Goal: Task Accomplishment & Management: Complete application form

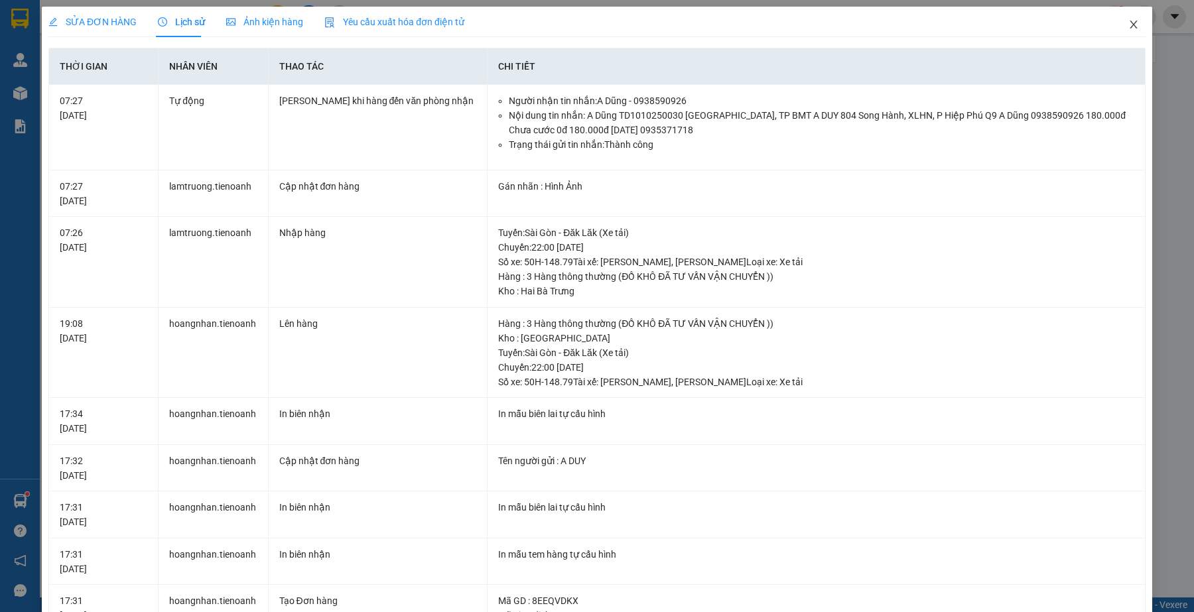
click at [1128, 27] on icon "close" at bounding box center [1133, 24] width 11 height 11
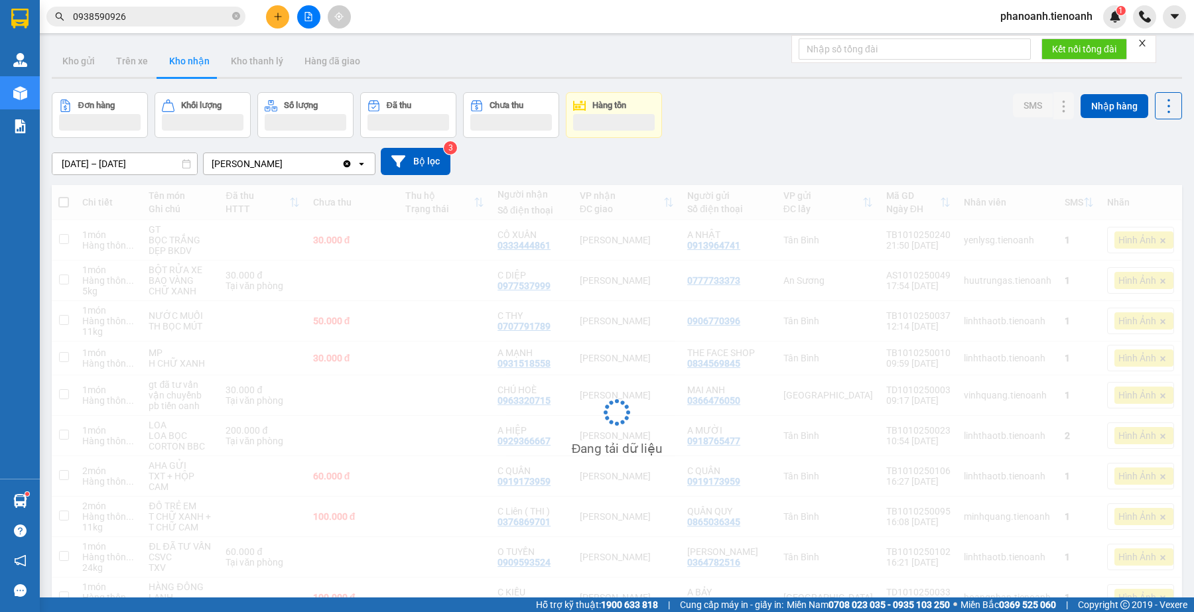
click at [149, 24] on span "0938590926" at bounding box center [145, 17] width 199 height 20
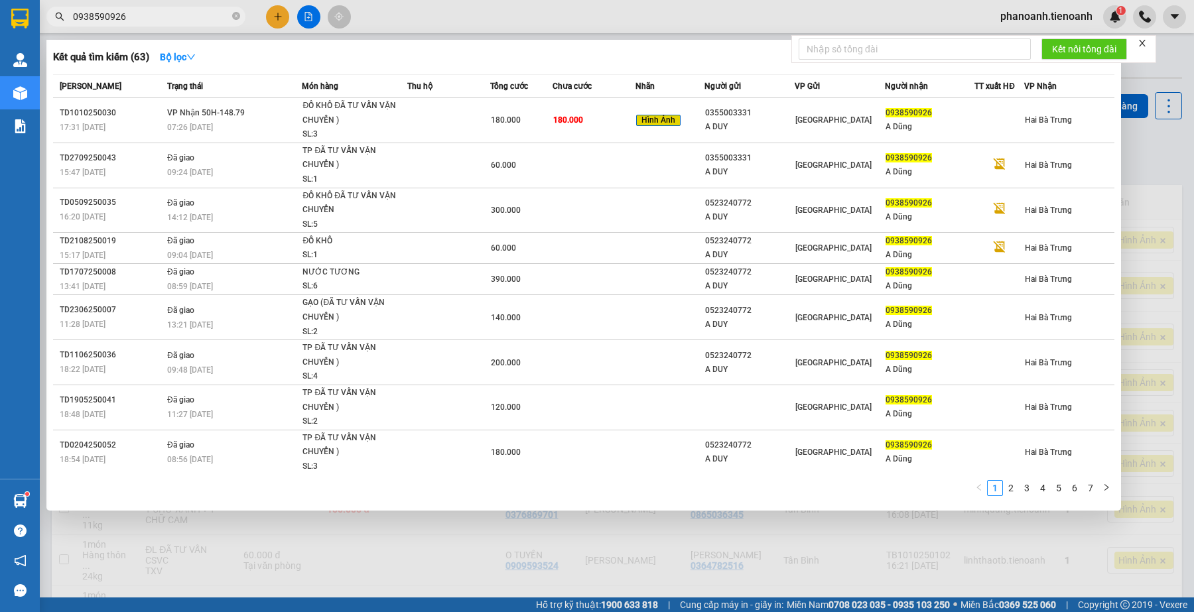
click at [149, 24] on span "0938590926" at bounding box center [145, 17] width 199 height 20
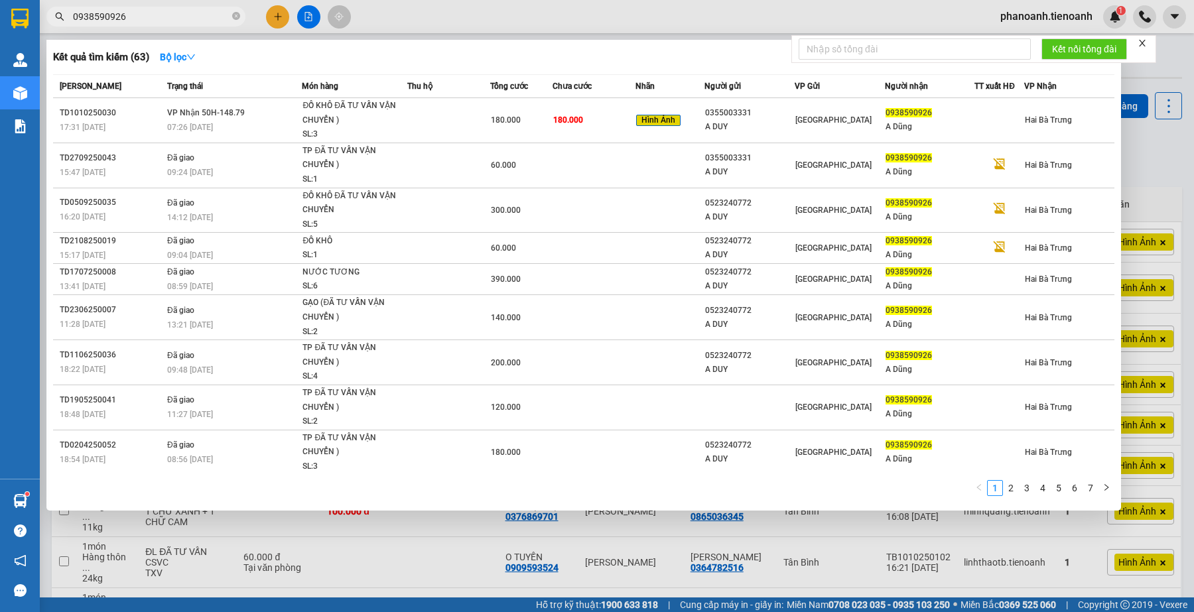
click at [153, 21] on input "0938590926" at bounding box center [151, 16] width 157 height 15
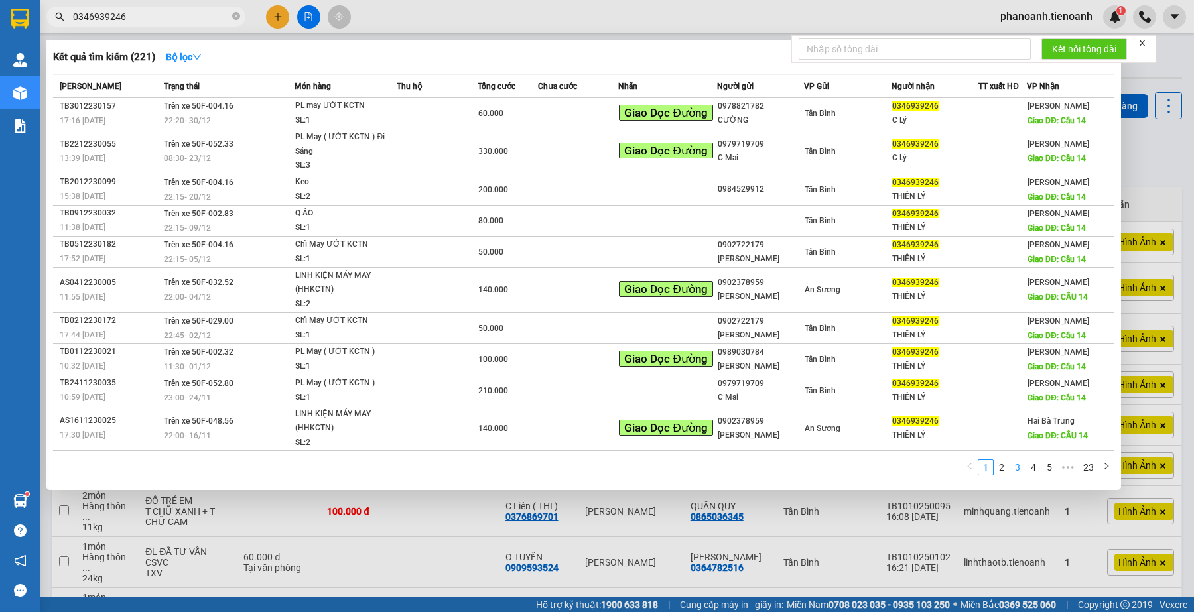
type input "0346939246"
click at [1022, 462] on link "3" at bounding box center [1017, 467] width 15 height 15
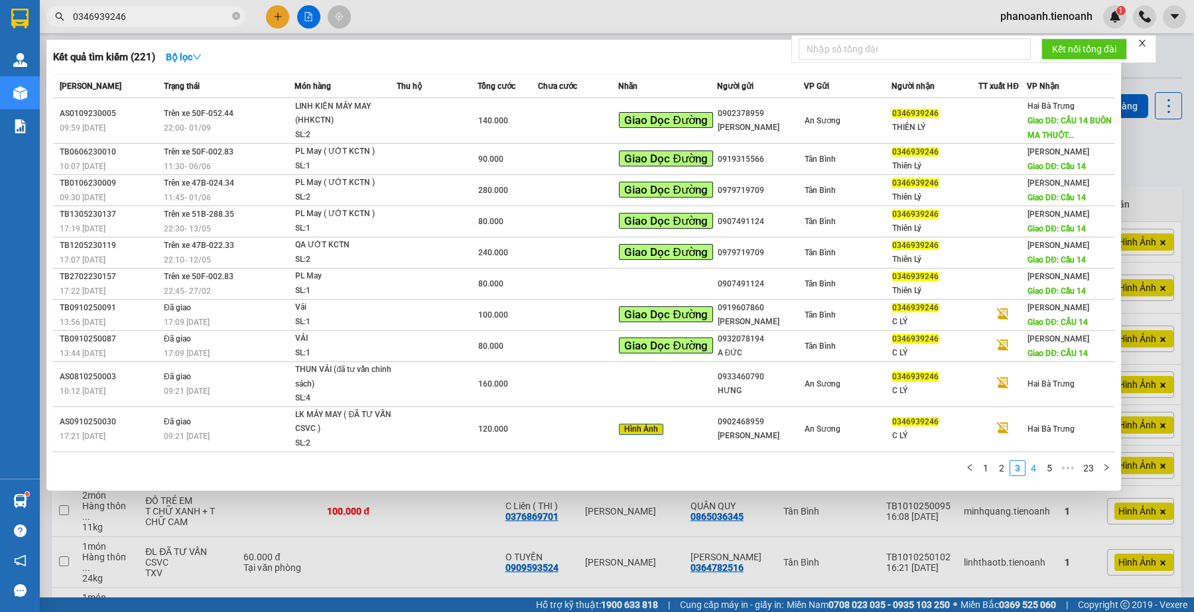
click at [1033, 463] on link "4" at bounding box center [1033, 468] width 15 height 15
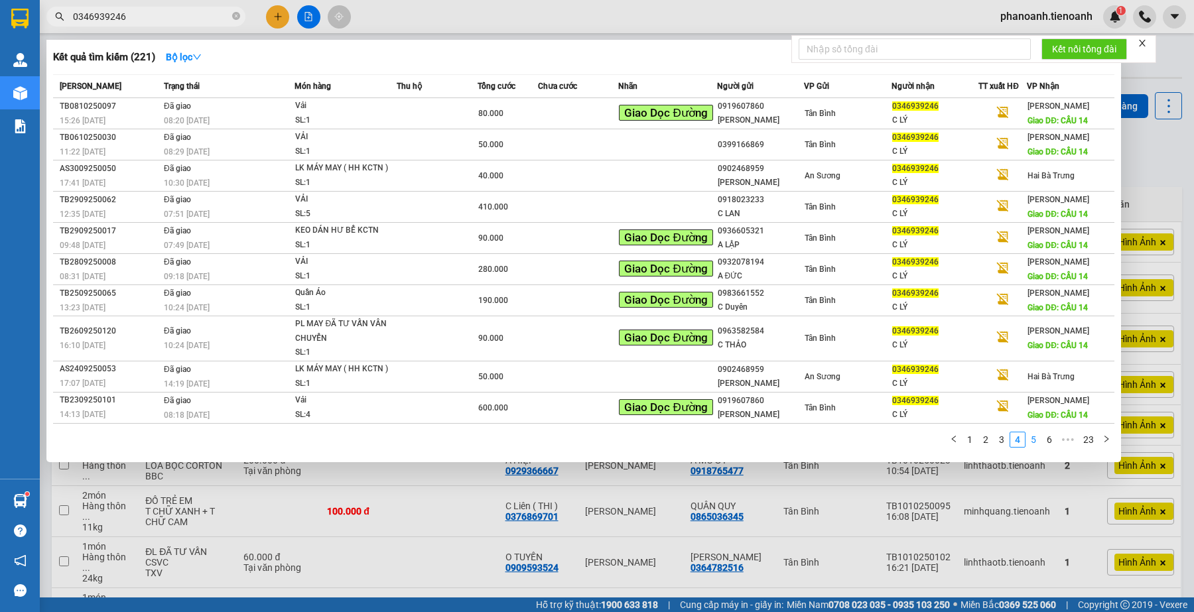
click at [1029, 433] on link "5" at bounding box center [1033, 439] width 15 height 15
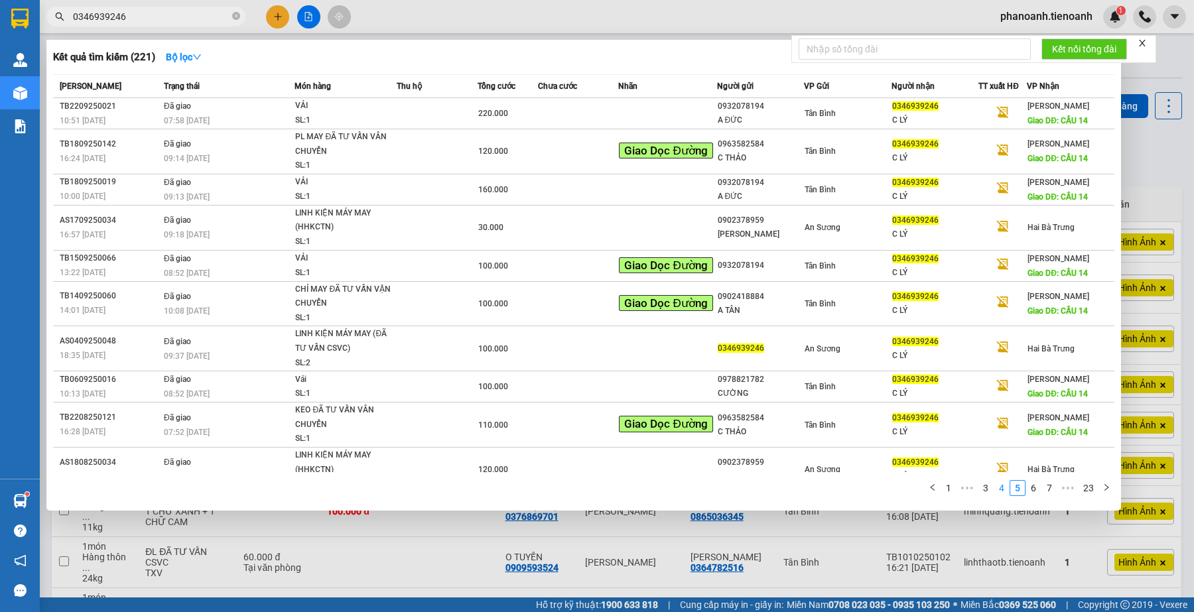
click at [1001, 489] on link "4" at bounding box center [1001, 488] width 15 height 15
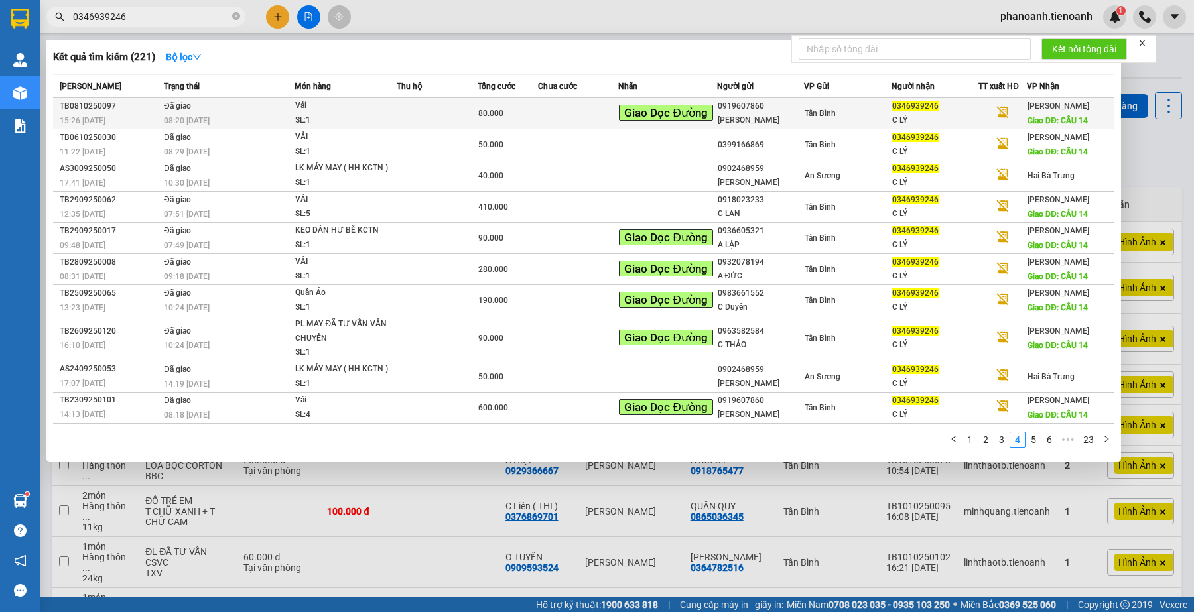
click at [399, 120] on td at bounding box center [437, 113] width 80 height 31
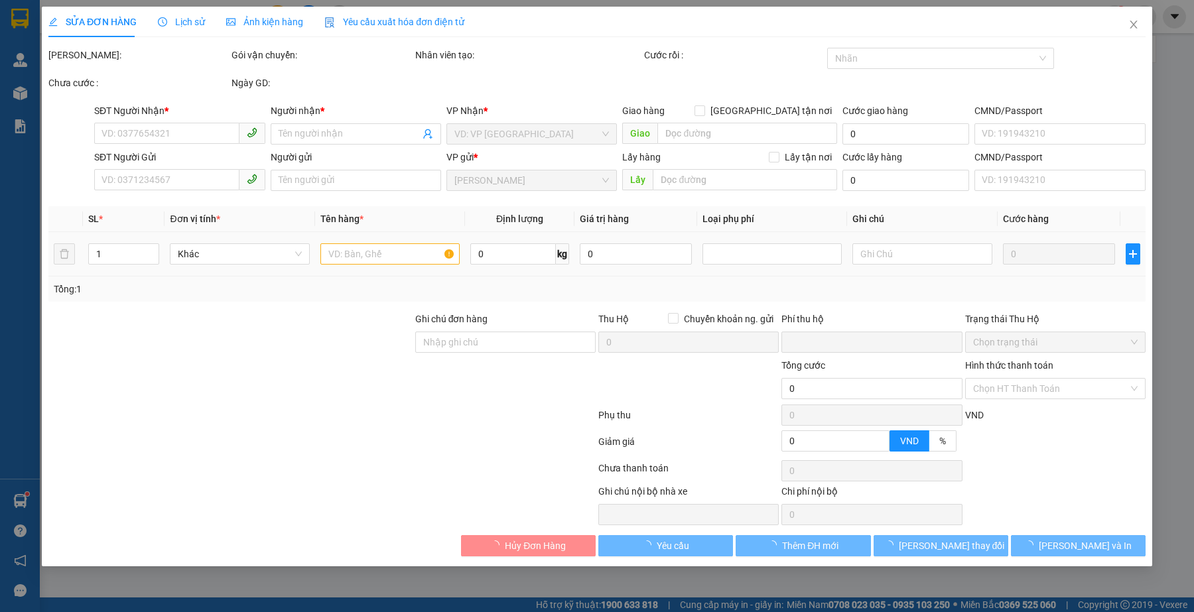
type input "0346939246"
type input "C LÝ"
type input "CẦU 14"
type input "0919607860"
type input "[PERSON_NAME]"
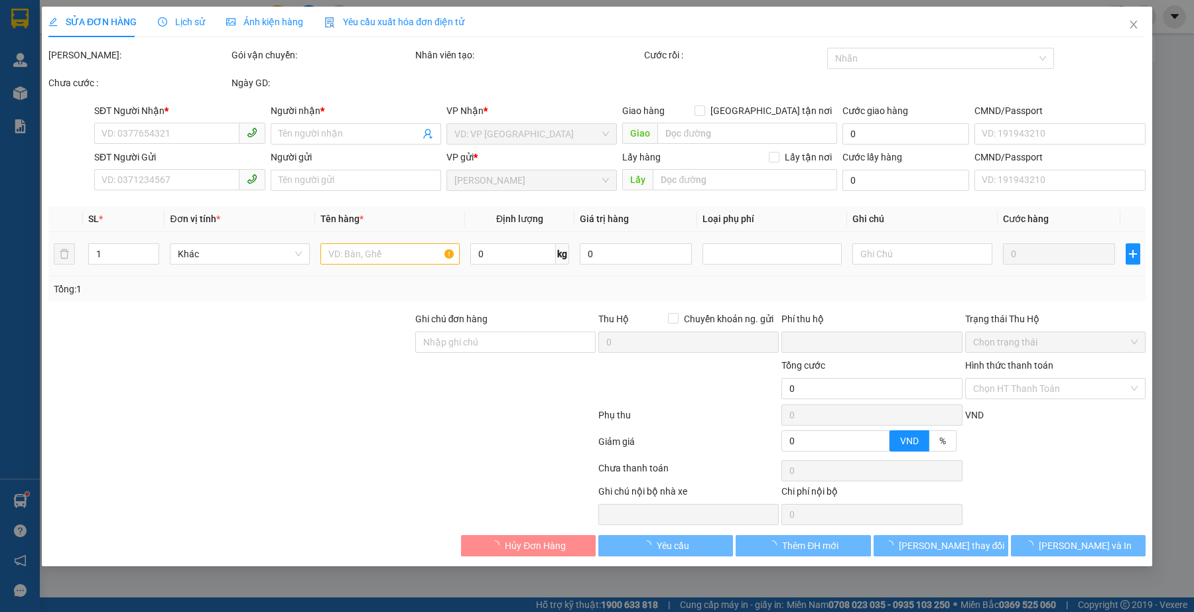
type input "0394129400"
type input "0"
type input "80.000"
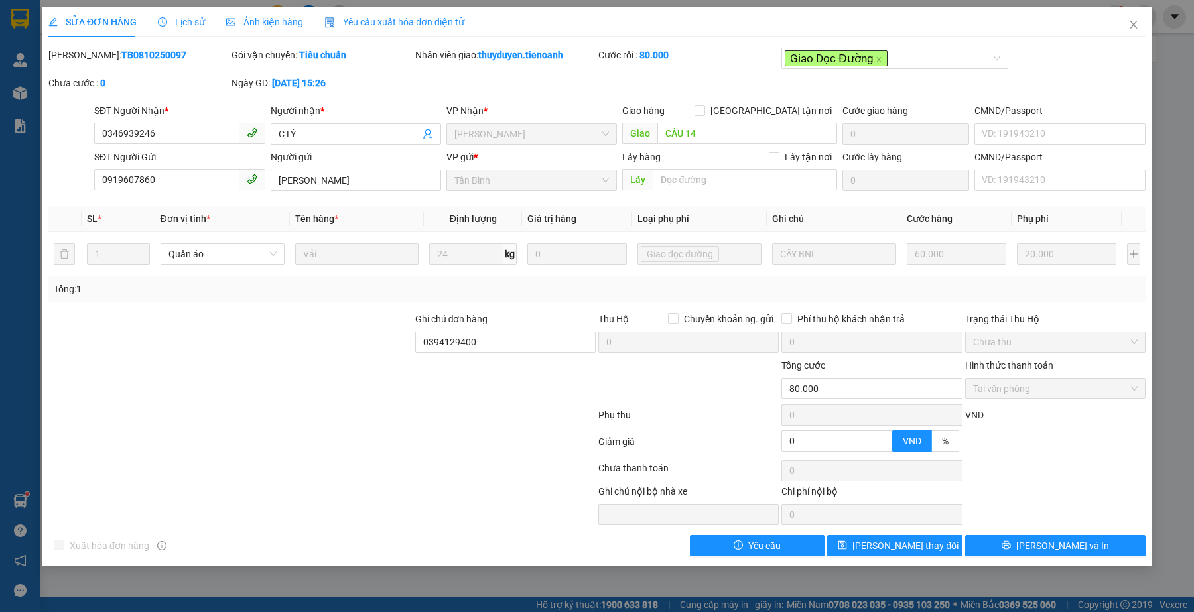
click at [386, 397] on div at bounding box center [230, 381] width 367 height 46
click at [395, 416] on div at bounding box center [322, 418] width 550 height 27
click at [164, 27] on span "Lịch sử" at bounding box center [181, 22] width 47 height 11
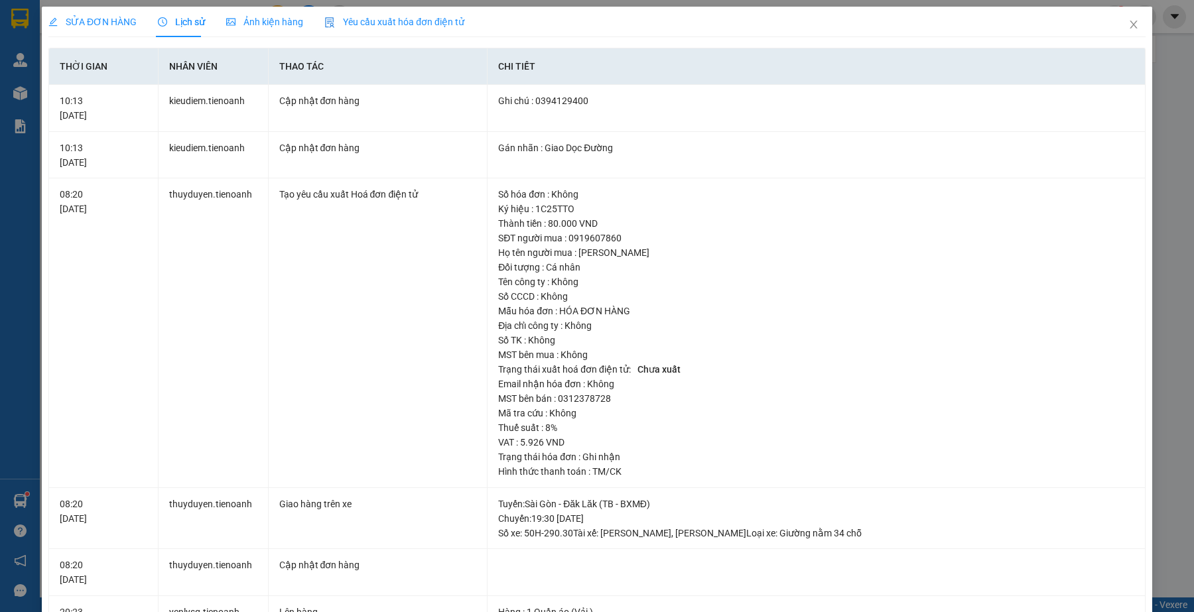
click at [119, 25] on span "SỬA ĐƠN HÀNG" at bounding box center [92, 22] width 88 height 11
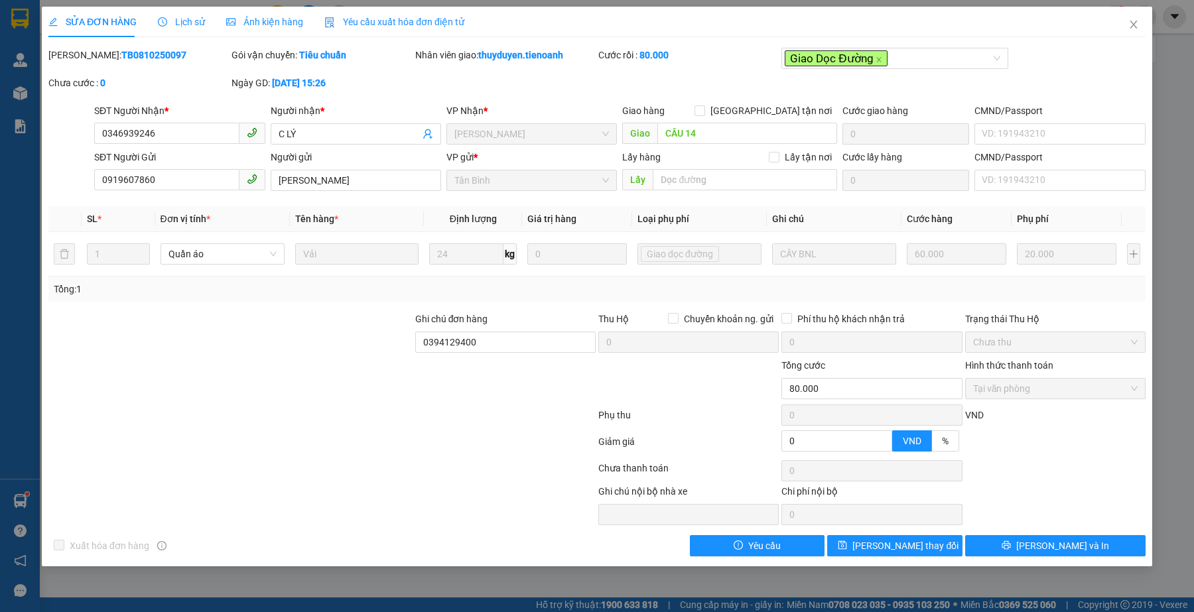
click at [191, 31] on div "Lịch sử" at bounding box center [181, 22] width 47 height 31
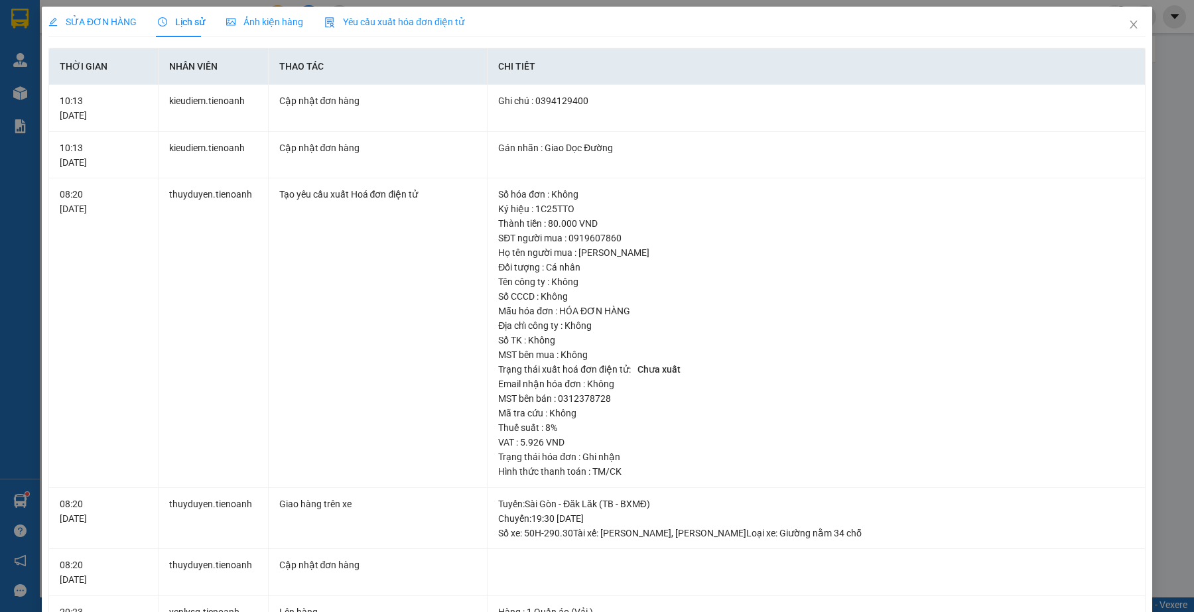
click at [98, 17] on span "SỬA ĐƠN HÀNG" at bounding box center [92, 22] width 88 height 11
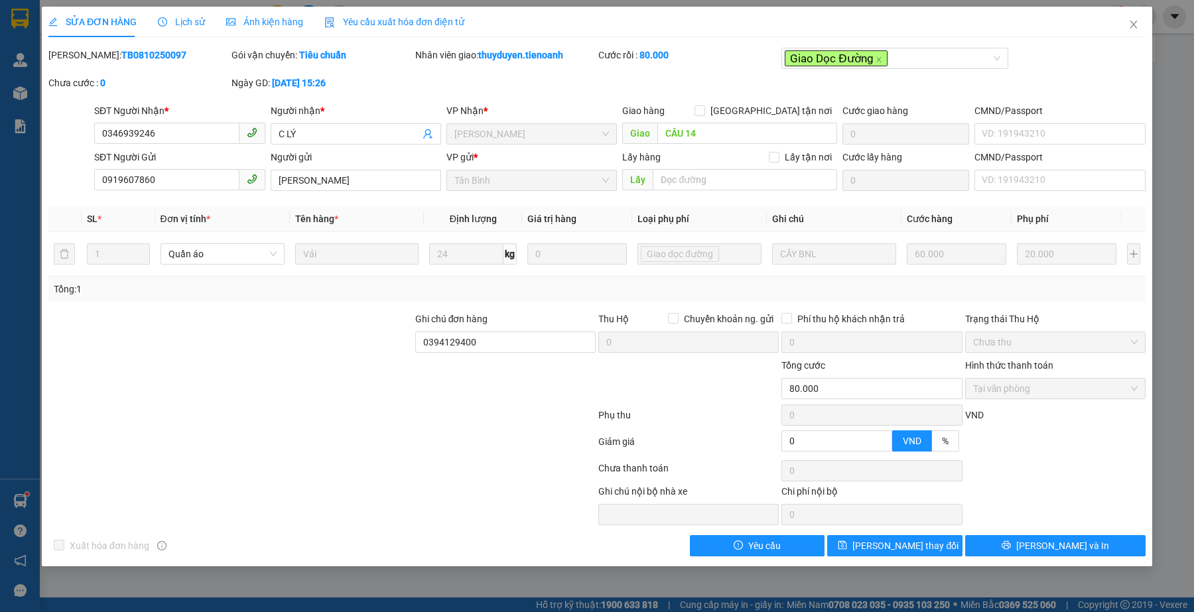
click at [348, 491] on div at bounding box center [207, 504] width 321 height 41
click at [327, 455] on div at bounding box center [322, 444] width 550 height 27
click at [172, 20] on span "Lịch sử" at bounding box center [181, 22] width 47 height 11
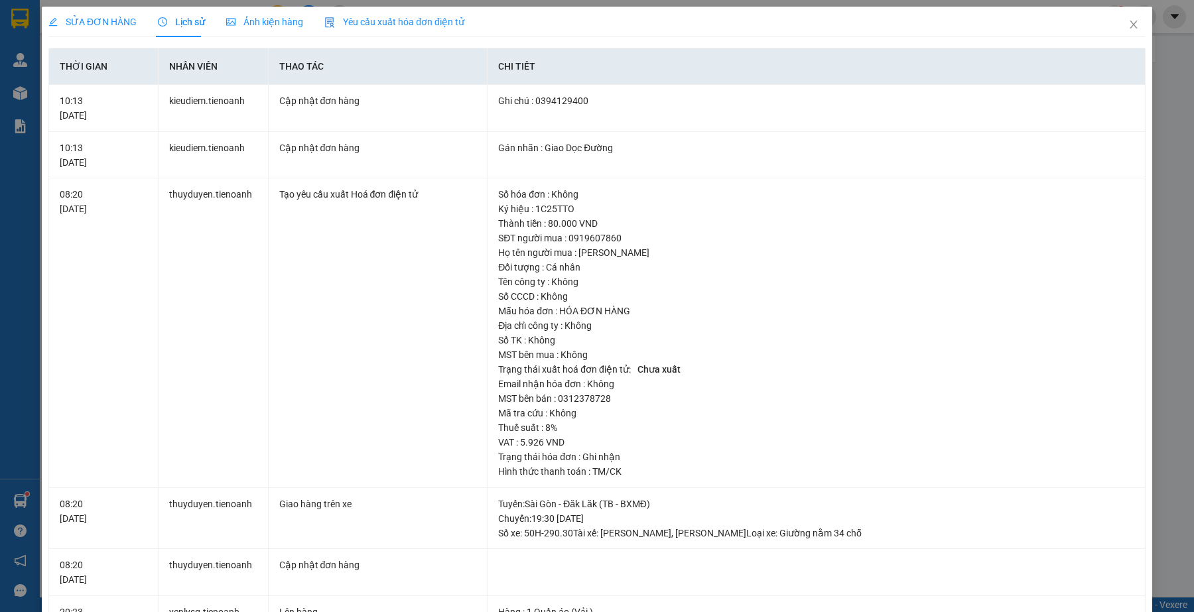
click at [117, 27] on span "SỬA ĐƠN HÀNG" at bounding box center [92, 22] width 88 height 11
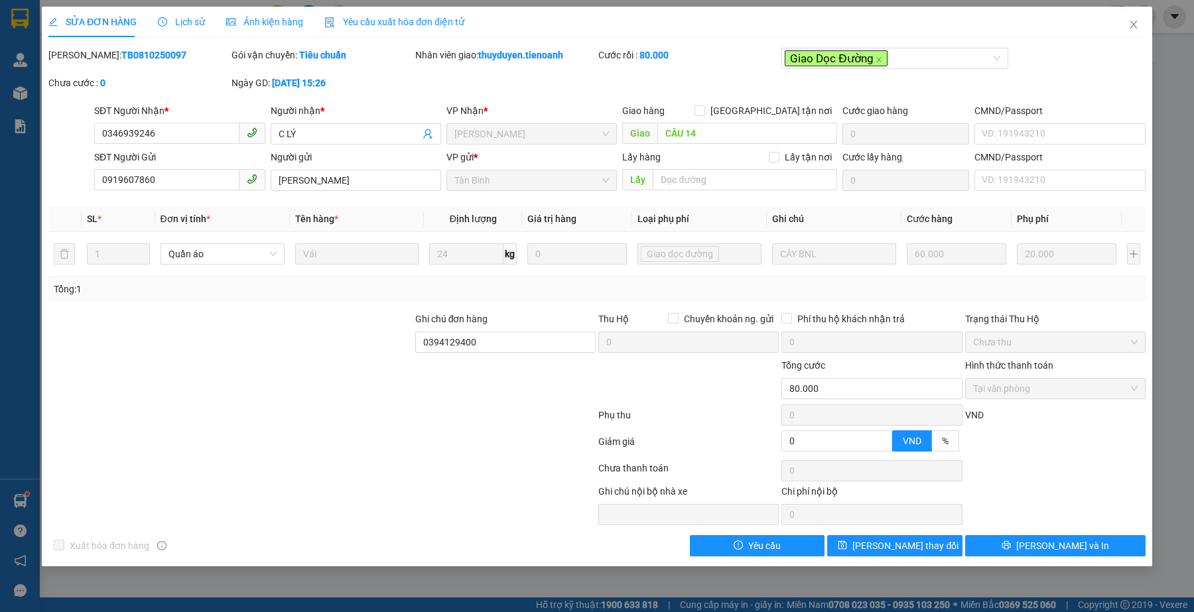
click at [173, 15] on div "Lịch sử" at bounding box center [181, 22] width 47 height 15
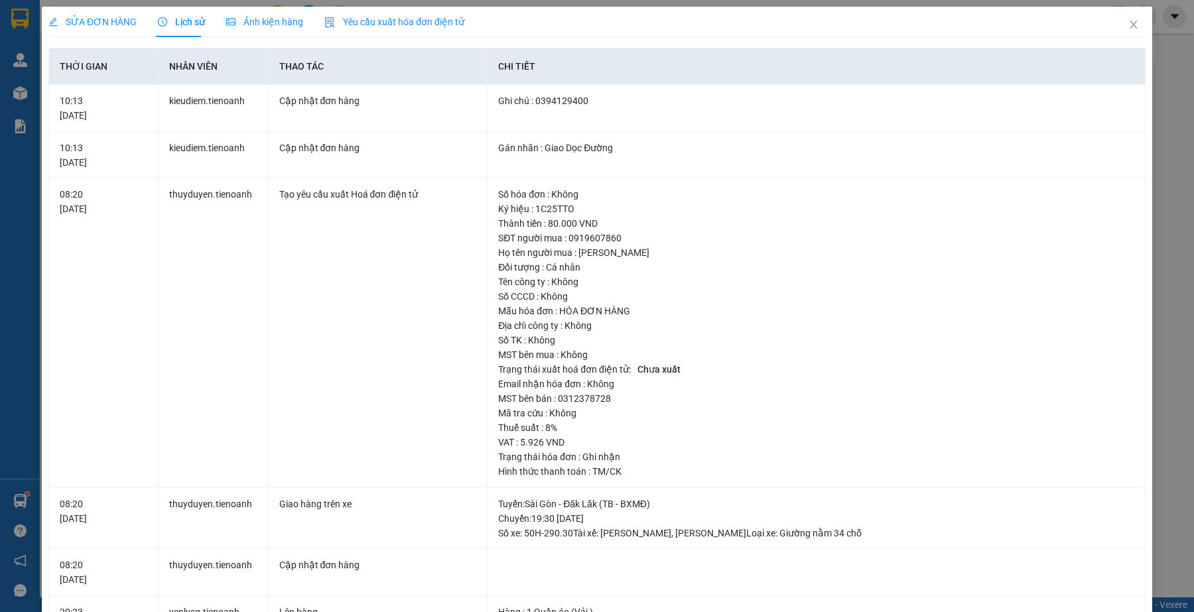
click at [113, 31] on div "SỬA ĐƠN HÀNG" at bounding box center [92, 22] width 88 height 31
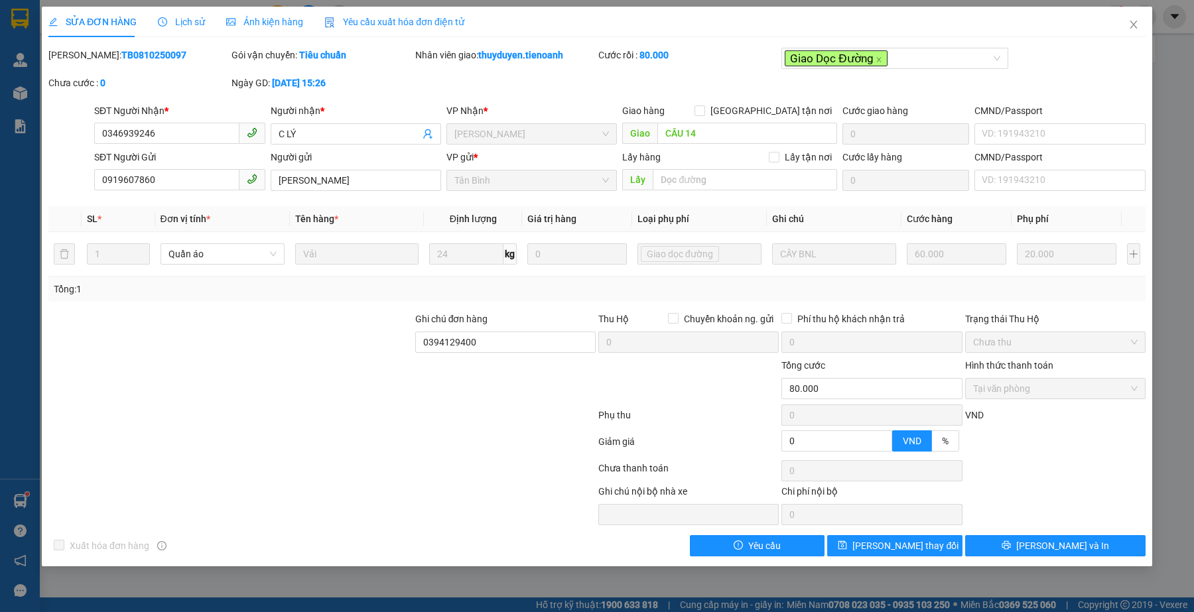
click at [269, 424] on div at bounding box center [322, 418] width 550 height 27
click at [282, 336] on div at bounding box center [230, 335] width 367 height 46
click at [316, 402] on div at bounding box center [230, 381] width 367 height 46
click at [690, 105] on div "Giao hàng [GEOGRAPHIC_DATA] tận nơi" at bounding box center [729, 110] width 215 height 15
click at [426, 350] on input "0394129400" at bounding box center [505, 342] width 180 height 21
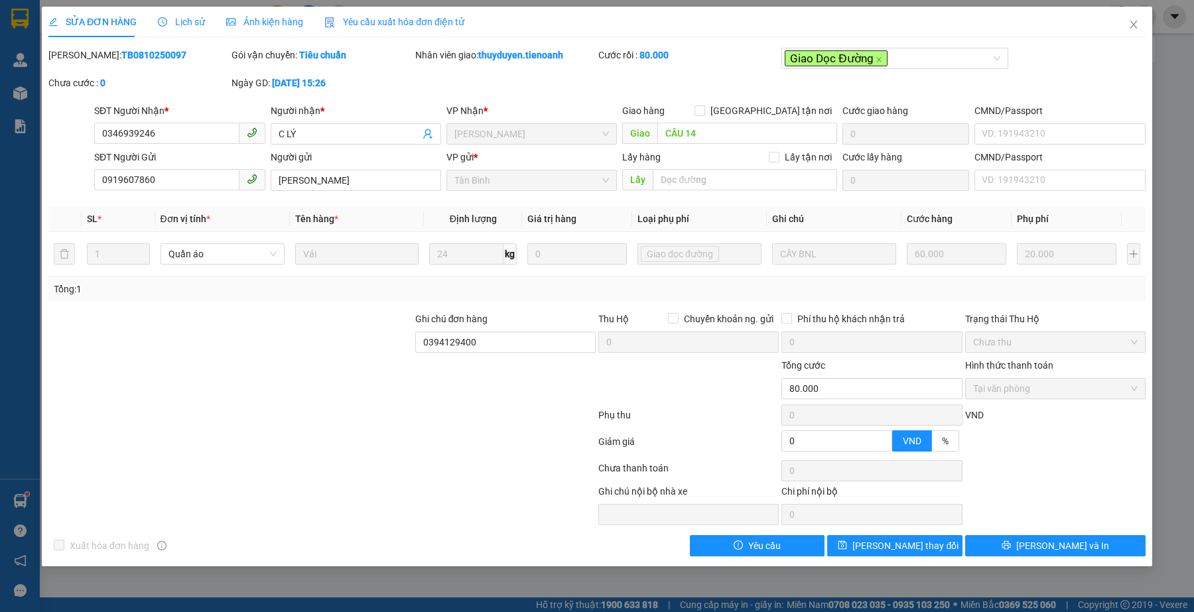
click at [370, 373] on div at bounding box center [230, 381] width 367 height 46
click at [1137, 23] on icon "close" at bounding box center [1133, 24] width 11 height 11
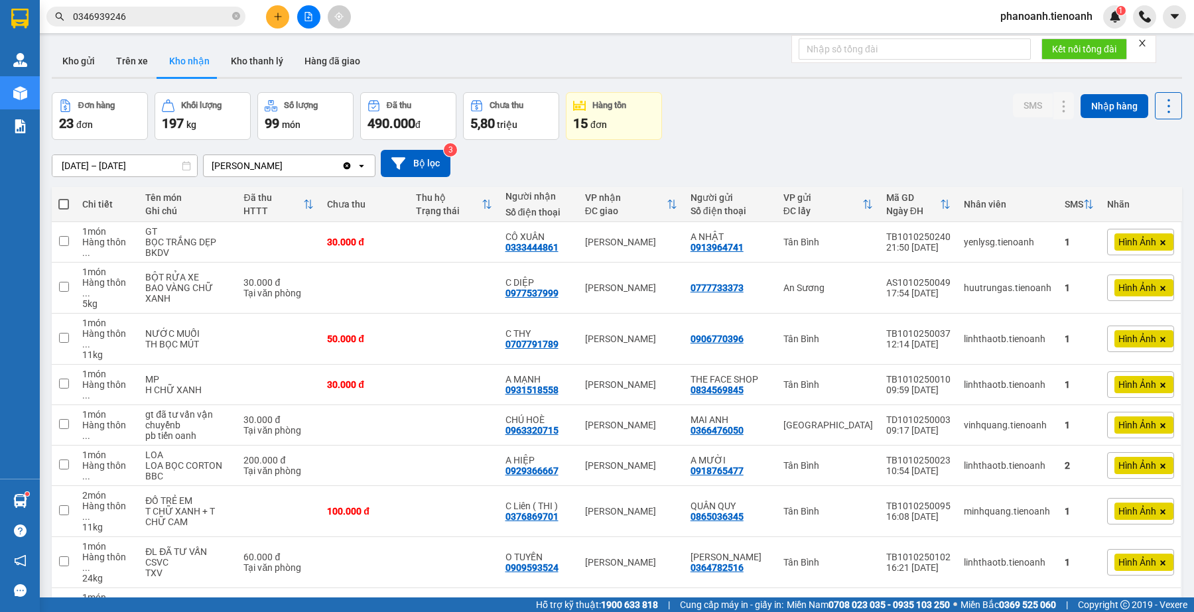
click at [189, 17] on input "0346939246" at bounding box center [151, 16] width 157 height 15
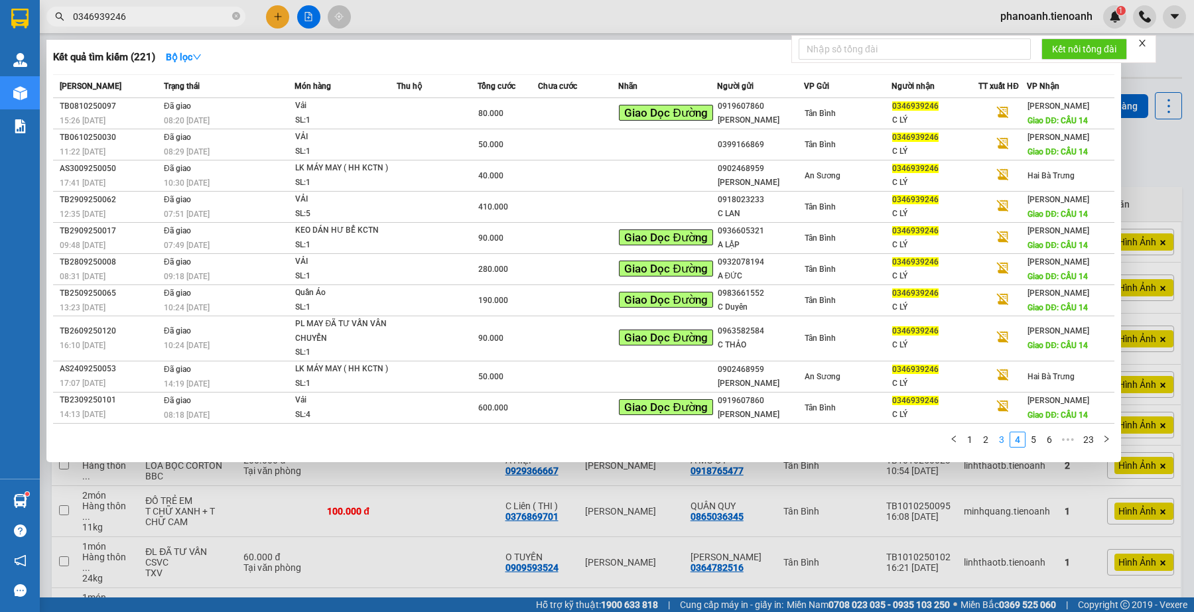
click at [1005, 441] on link "3" at bounding box center [1001, 439] width 15 height 15
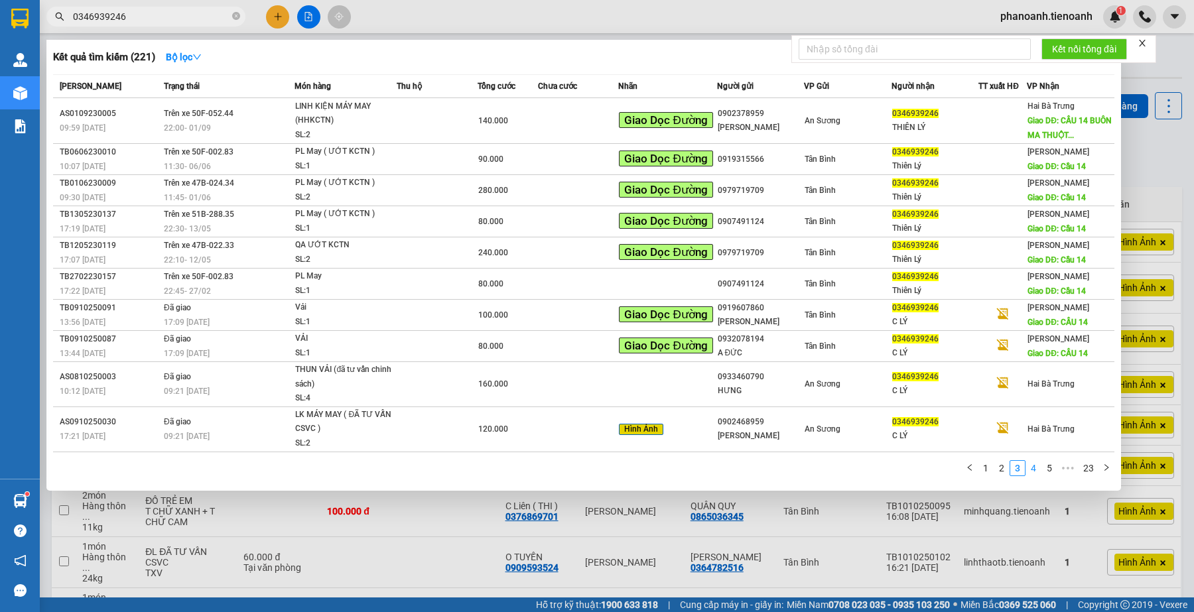
click at [1033, 462] on link "4" at bounding box center [1033, 468] width 15 height 15
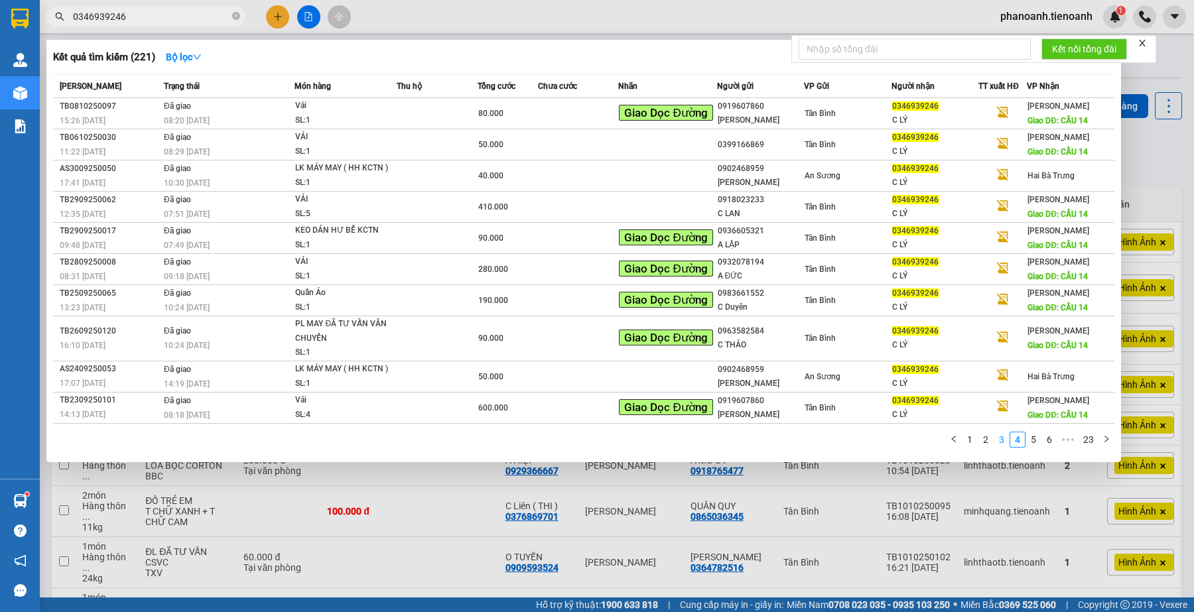
click at [998, 434] on link "3" at bounding box center [1001, 439] width 15 height 15
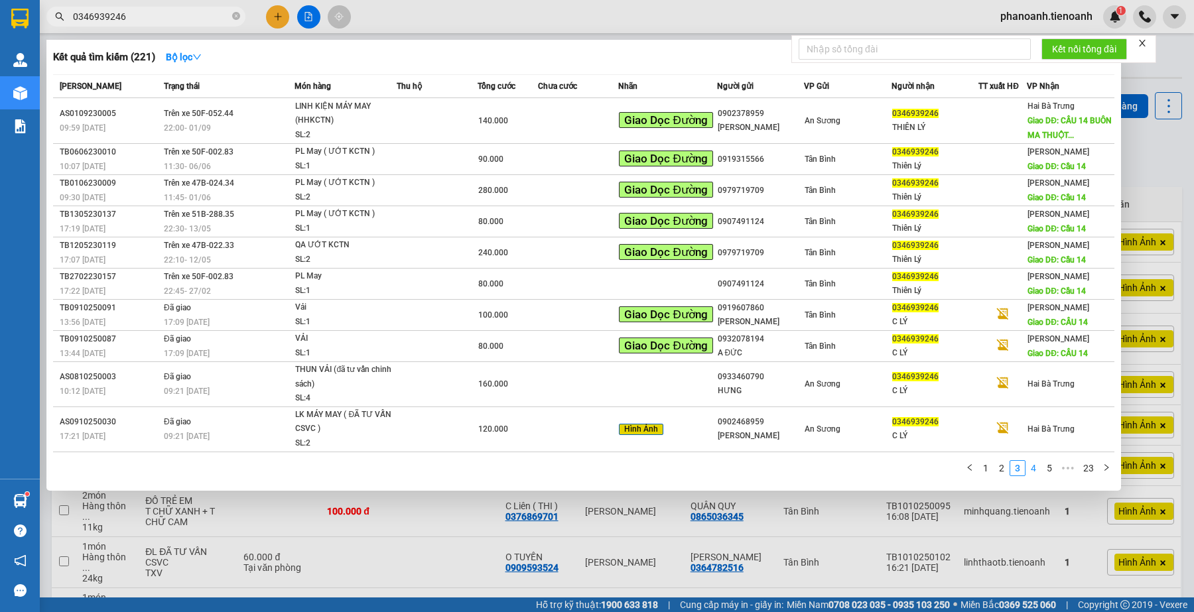
click at [1032, 462] on link "4" at bounding box center [1033, 468] width 15 height 15
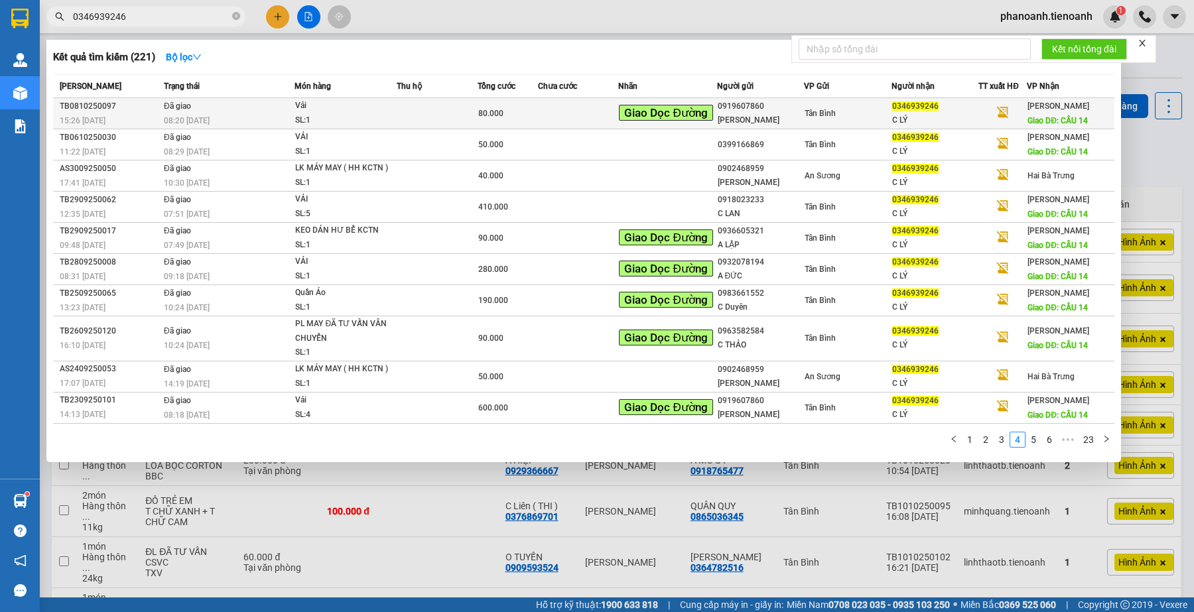
click at [834, 113] on span "Tân Bình" at bounding box center [819, 113] width 31 height 9
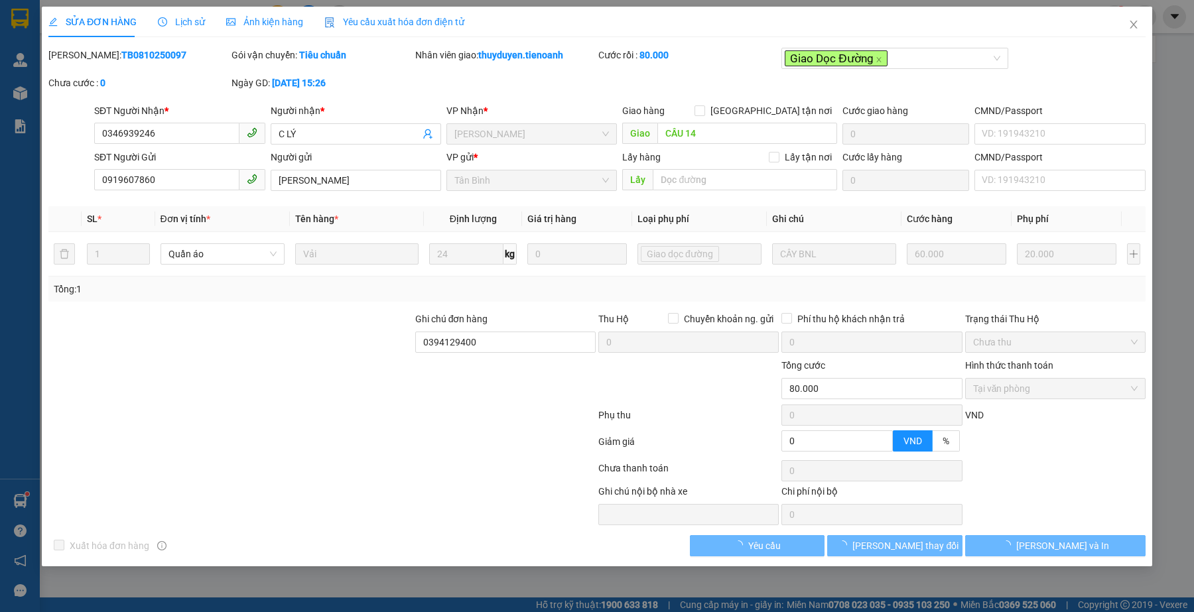
type input "0346939246"
type input "C LÝ"
type input "CẦU 14"
type input "0919607860"
type input "[PERSON_NAME]"
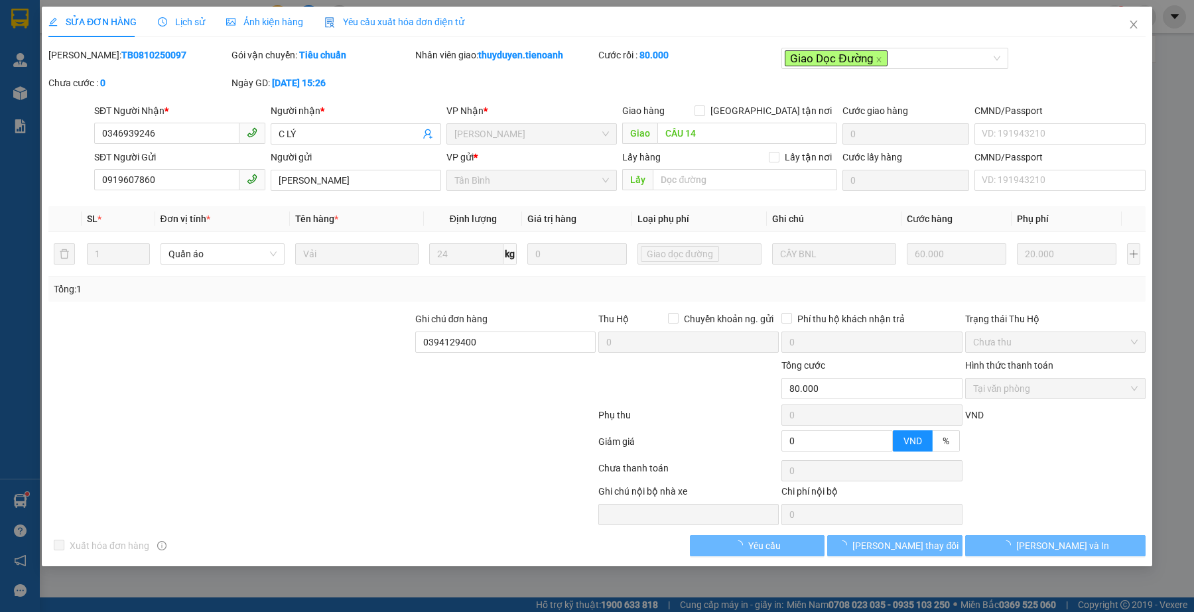
type input "0394129400"
type input "0"
type input "80.000"
click at [361, 484] on div at bounding box center [322, 471] width 550 height 27
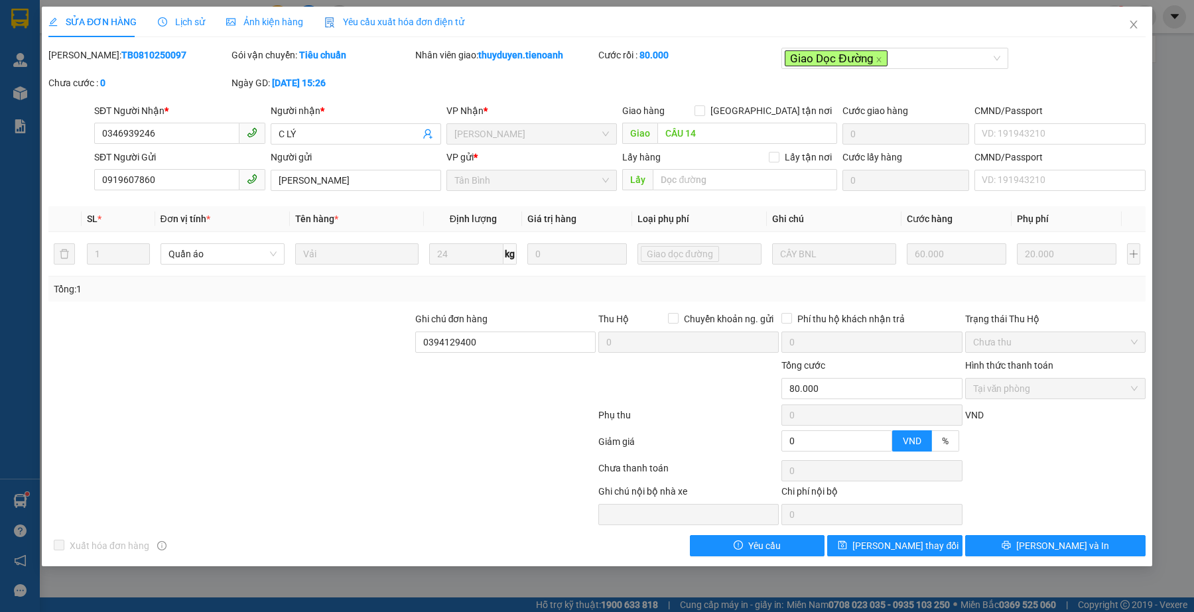
drag, startPoint x: 557, startPoint y: 464, endPoint x: 395, endPoint y: 588, distance: 203.9
click at [555, 465] on div at bounding box center [322, 471] width 550 height 27
click at [403, 492] on div at bounding box center [482, 504] width 229 height 41
click at [173, 28] on div "Lịch sử" at bounding box center [181, 22] width 47 height 15
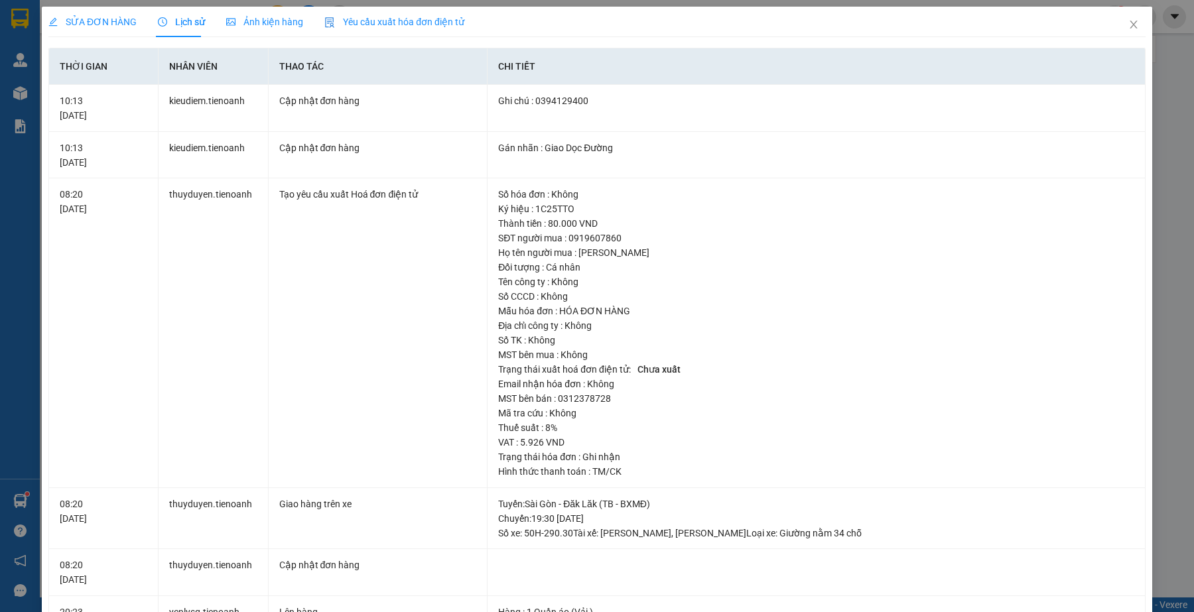
click at [111, 23] on span "SỬA ĐƠN HÀNG" at bounding box center [92, 22] width 88 height 11
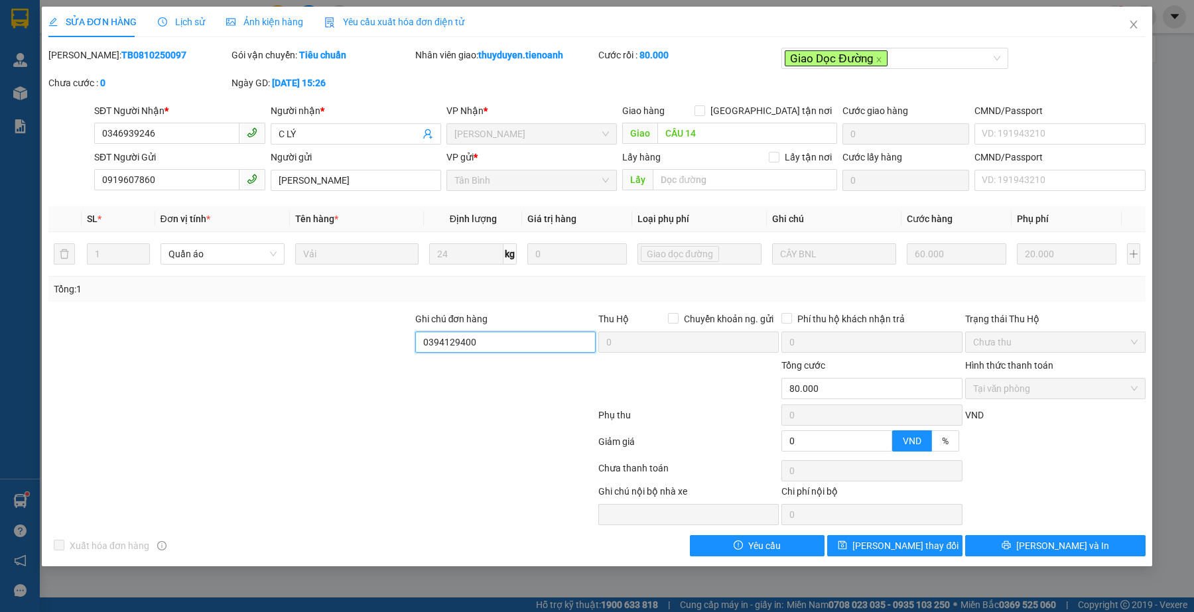
click at [522, 345] on input "0394129400" at bounding box center [505, 342] width 180 height 21
click at [484, 453] on div at bounding box center [322, 444] width 550 height 27
drag, startPoint x: 1129, startPoint y: 24, endPoint x: 253, endPoint y: 14, distance: 876.1
click at [1129, 24] on icon "close" at bounding box center [1133, 24] width 11 height 11
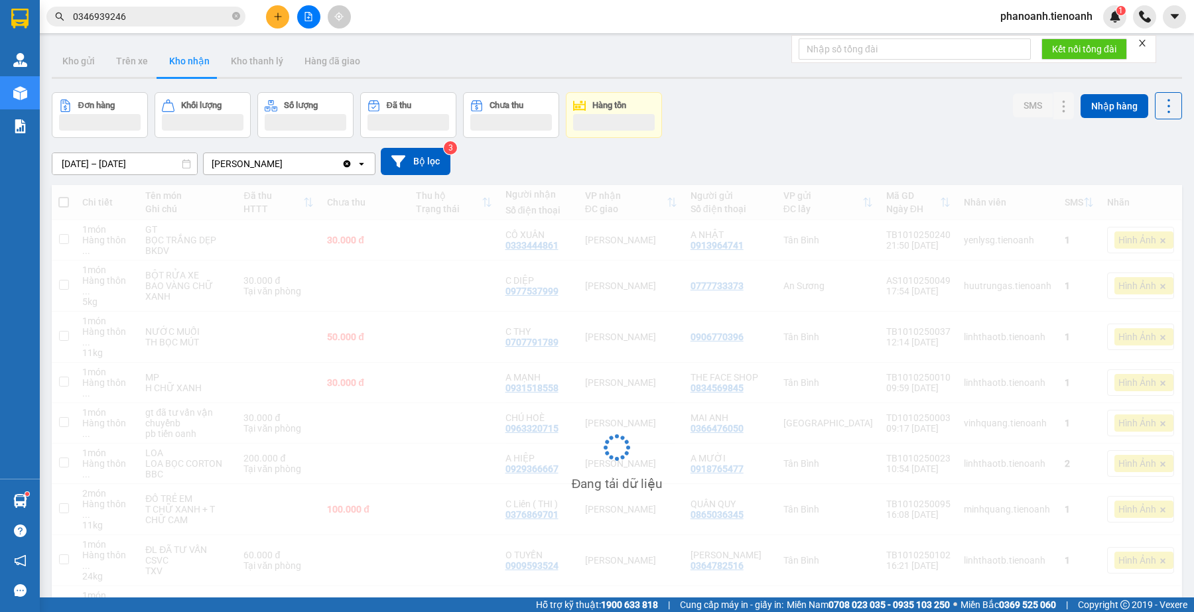
click at [176, 17] on input "0346939246" at bounding box center [151, 16] width 157 height 15
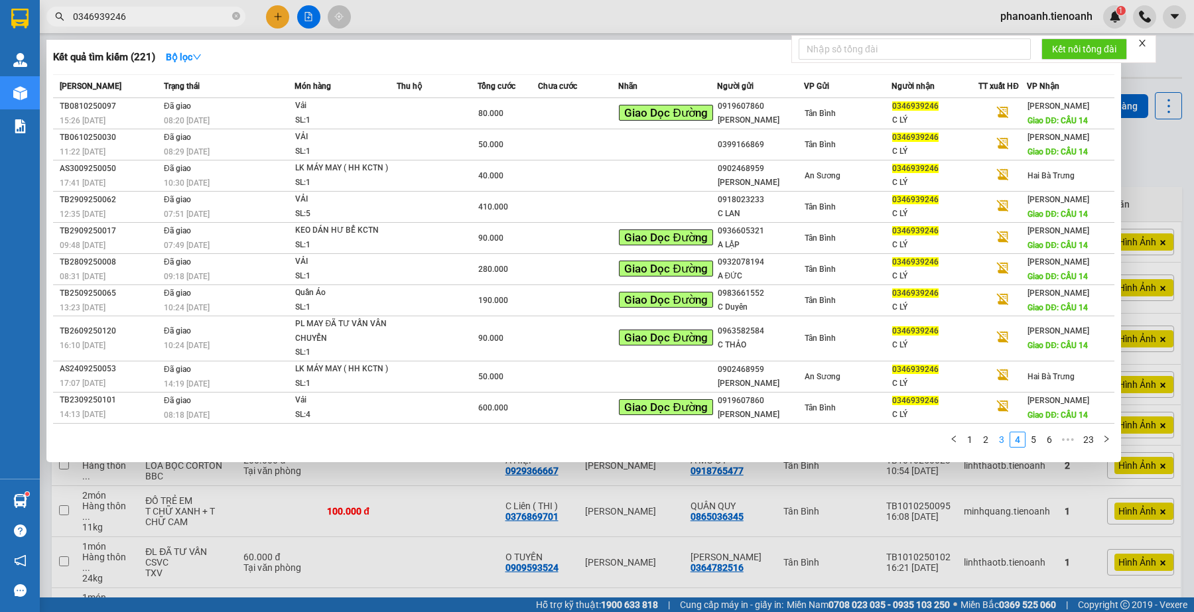
click at [996, 435] on link "3" at bounding box center [1001, 439] width 15 height 15
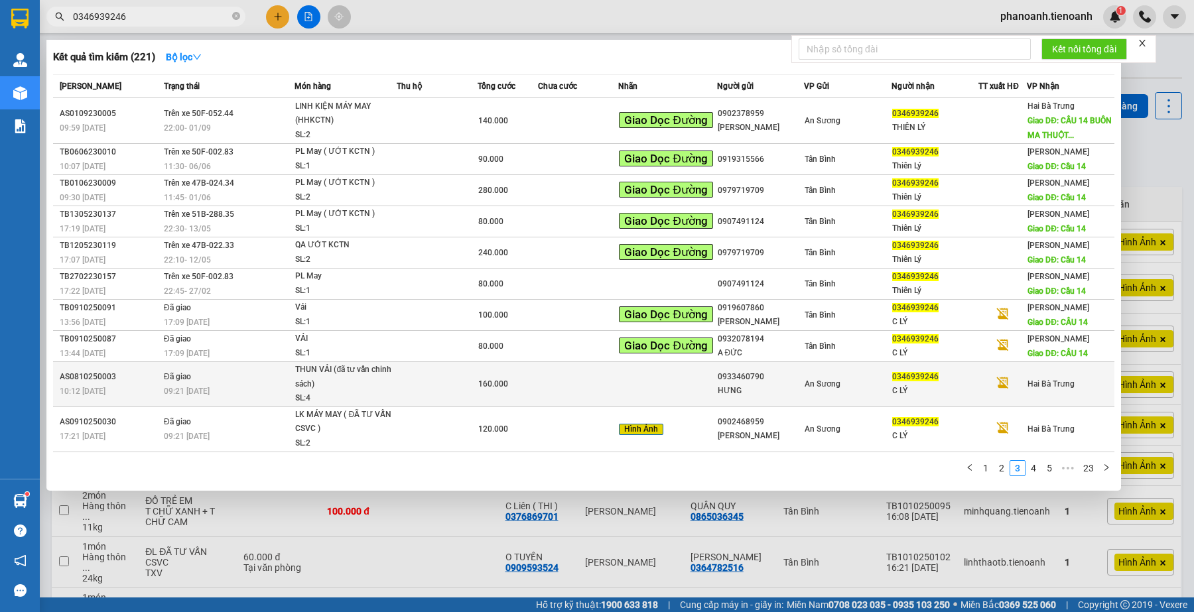
click at [927, 393] on div "C LÝ" at bounding box center [935, 391] width 86 height 14
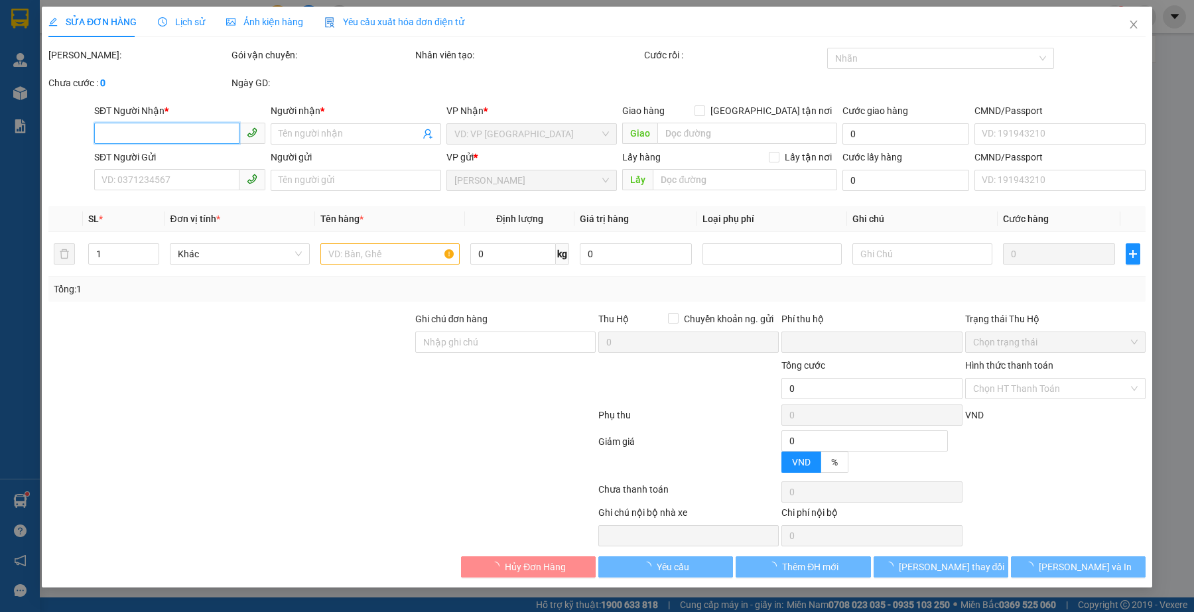
type input "0346939246"
type input "C LÝ"
type input "0933460790"
type input "HƯNG"
type input "0"
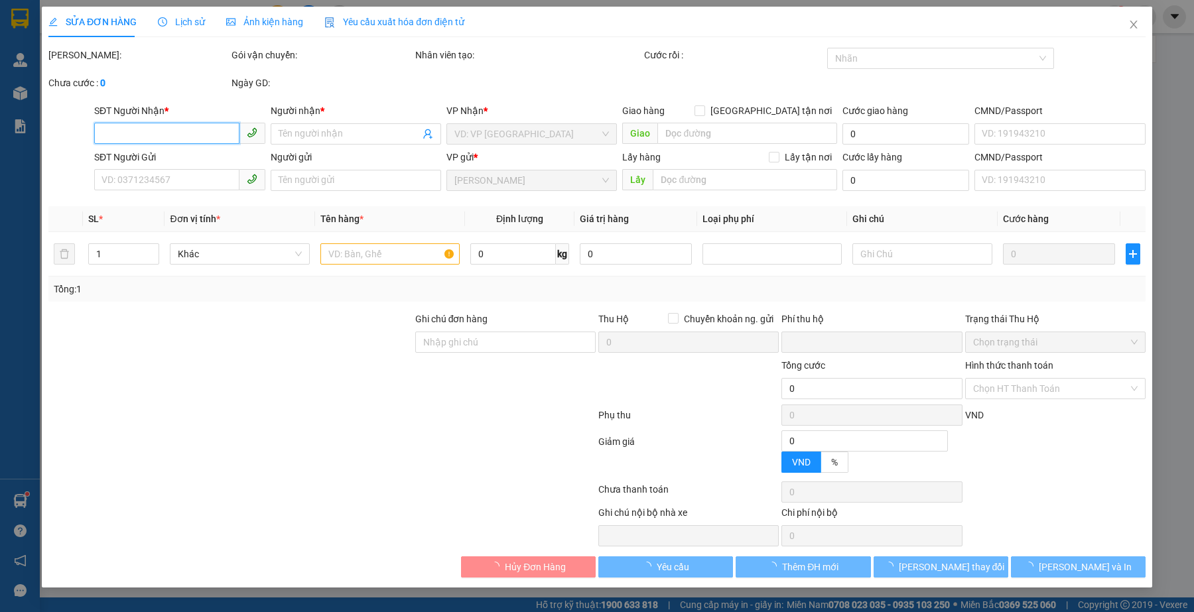
type input "160.000"
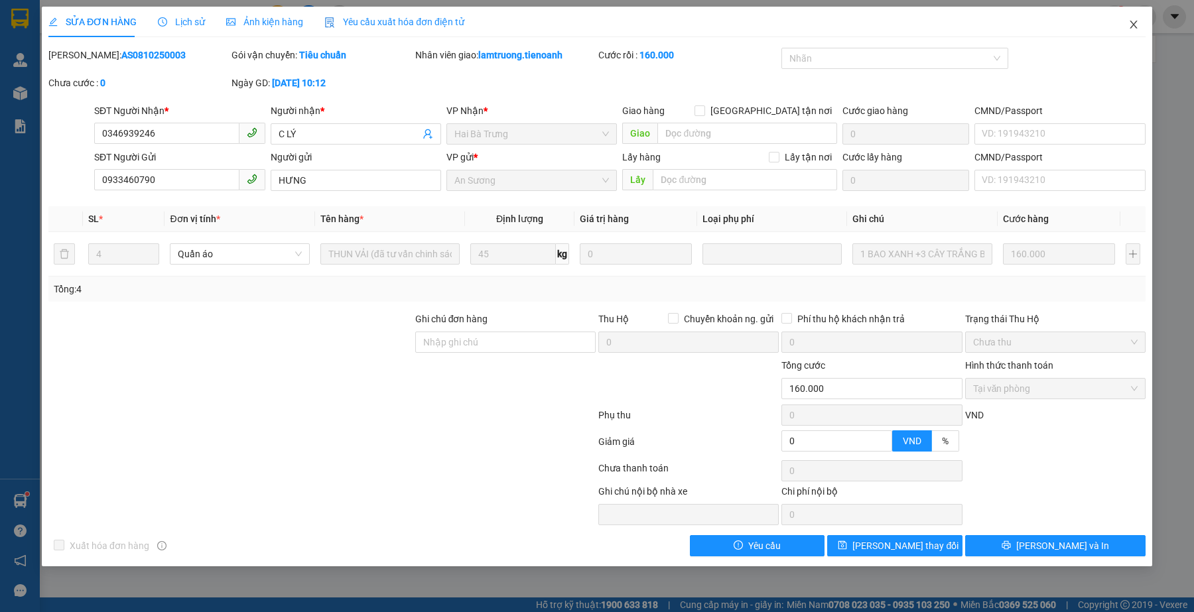
click at [1133, 29] on icon "close" at bounding box center [1133, 24] width 11 height 11
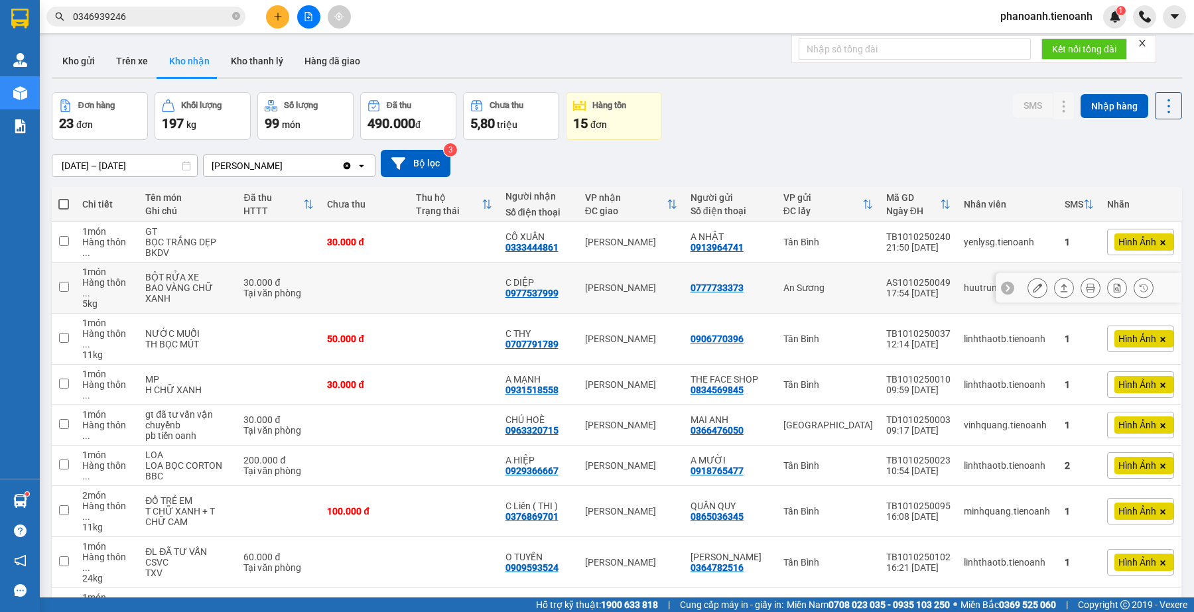
scroll to position [90, 0]
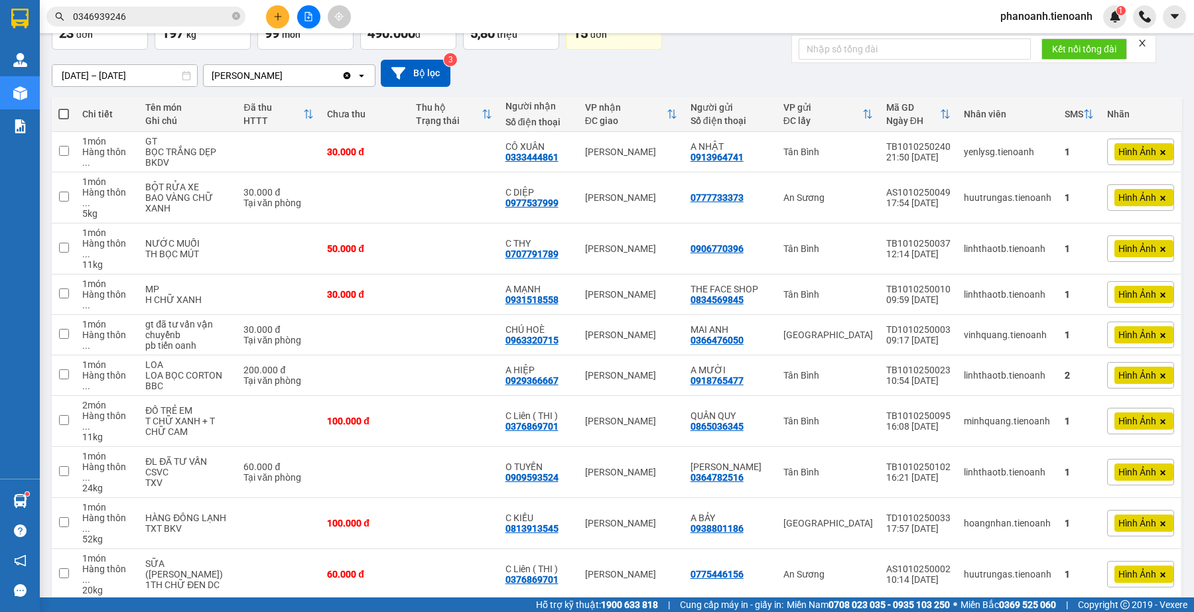
click at [208, 18] on input "0346939246" at bounding box center [151, 16] width 157 height 15
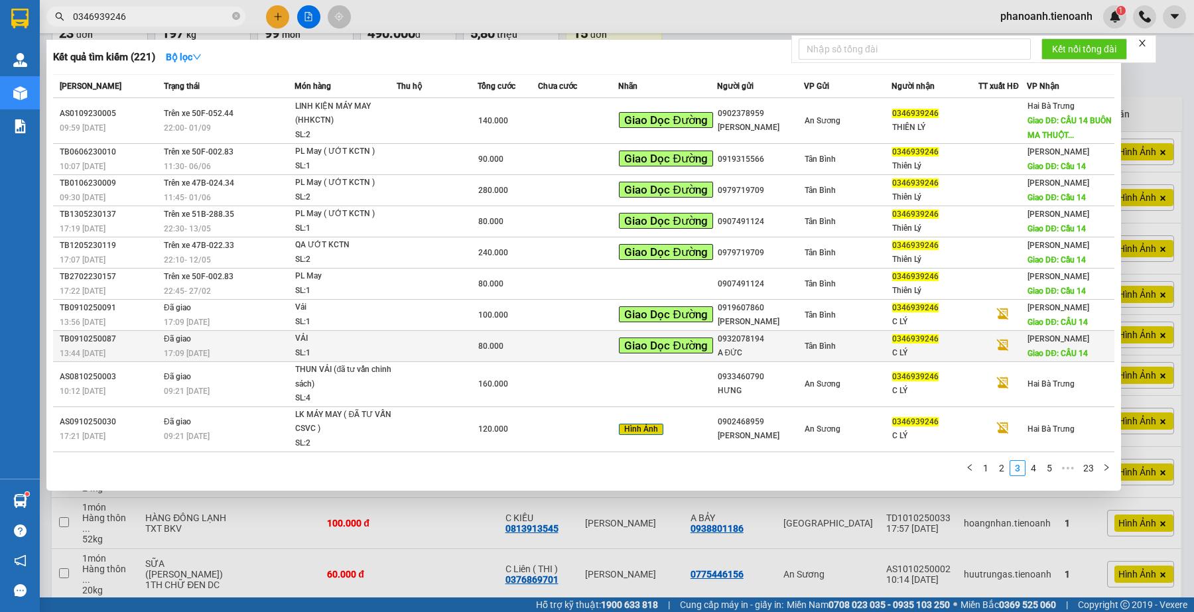
click at [913, 348] on div "C LÝ" at bounding box center [935, 353] width 86 height 14
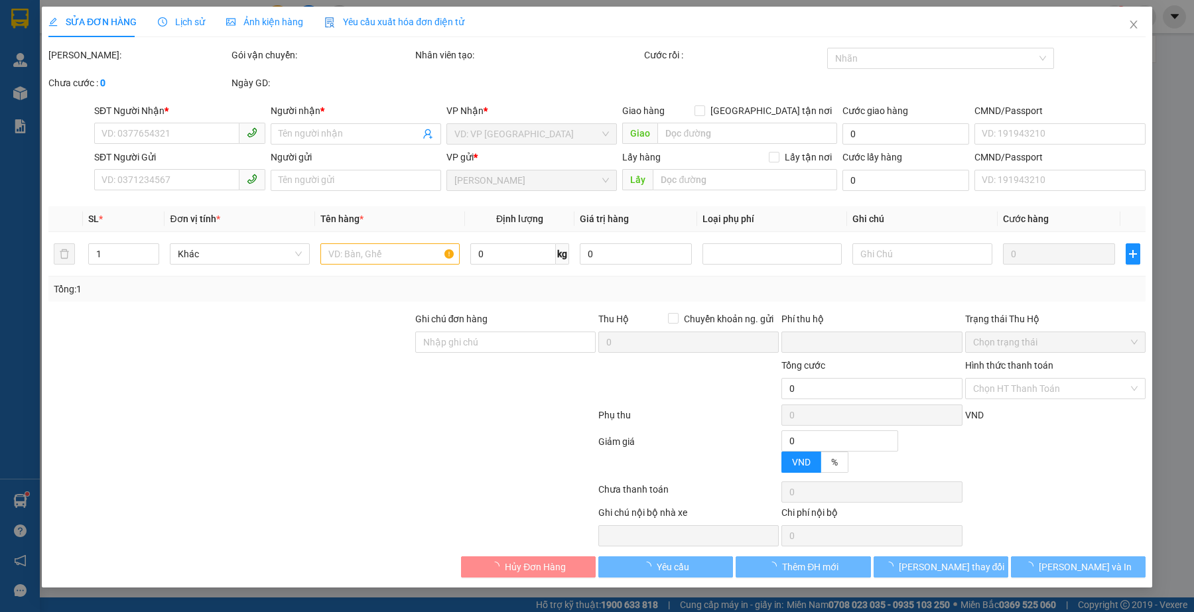
type input "0346939246"
type input "C LÝ"
type input "CẦU 14"
type input "0932078194"
type input "A ĐỨC"
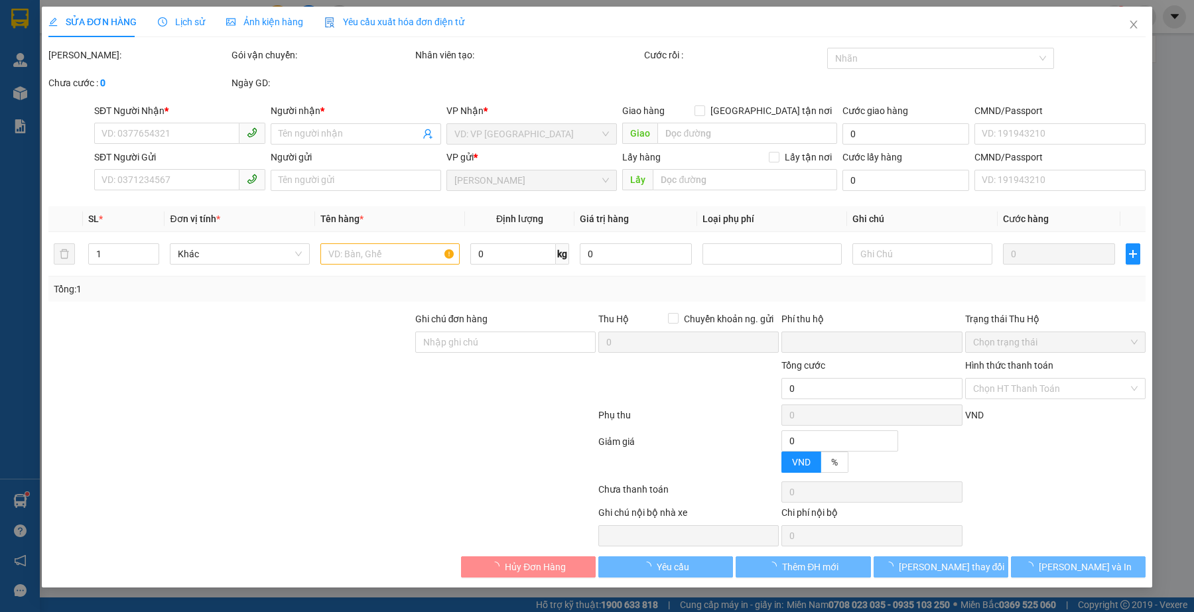
type input "0"
type input "80.000"
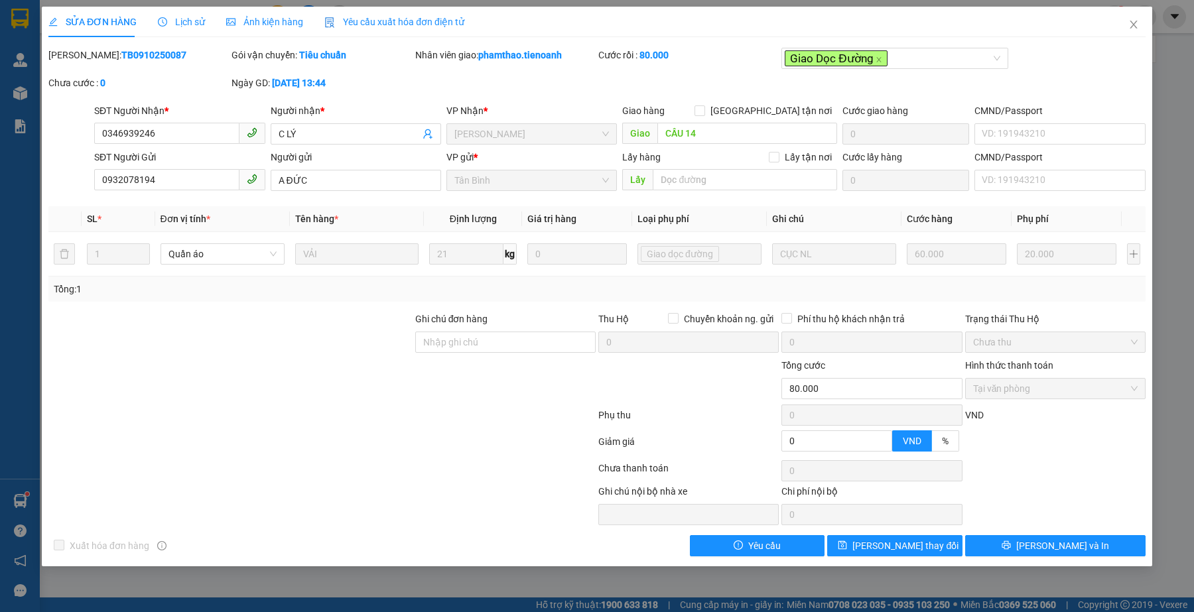
click at [192, 18] on span "Lịch sử" at bounding box center [181, 22] width 47 height 11
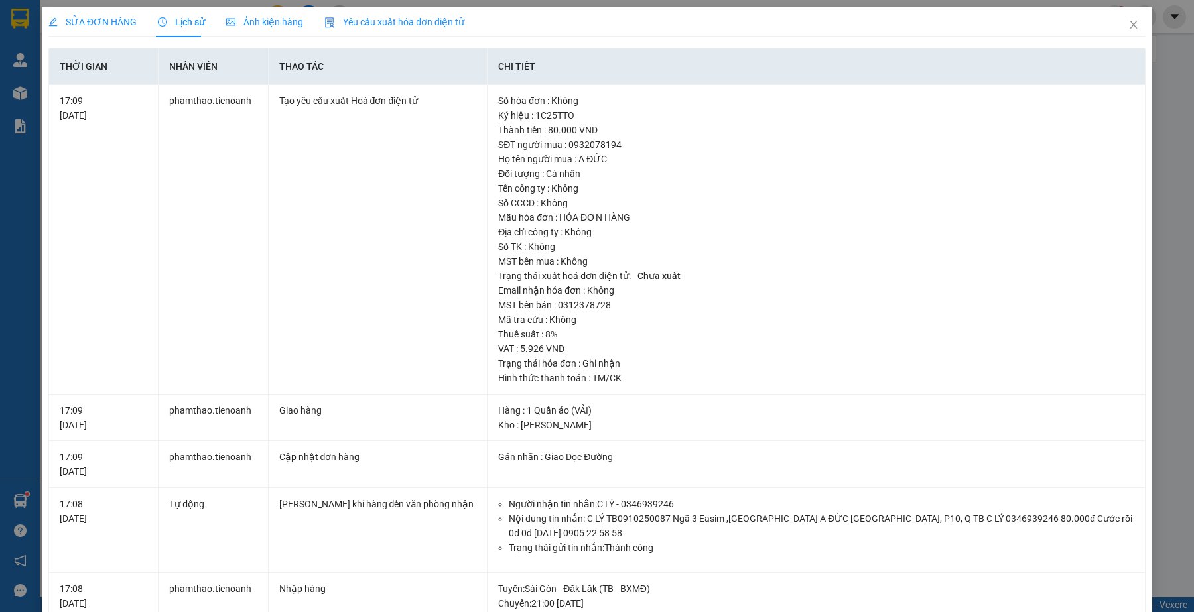
click at [97, 24] on span "SỬA ĐƠN HÀNG" at bounding box center [92, 22] width 88 height 11
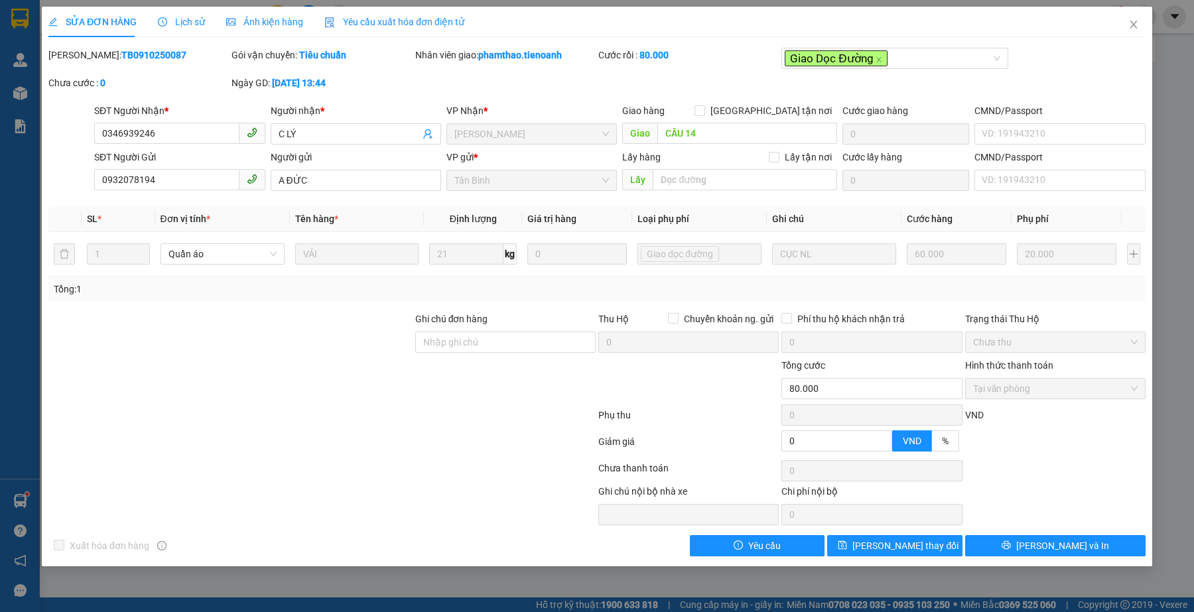
click at [342, 400] on div at bounding box center [230, 381] width 367 height 46
click at [1137, 25] on icon "close" at bounding box center [1133, 24] width 11 height 11
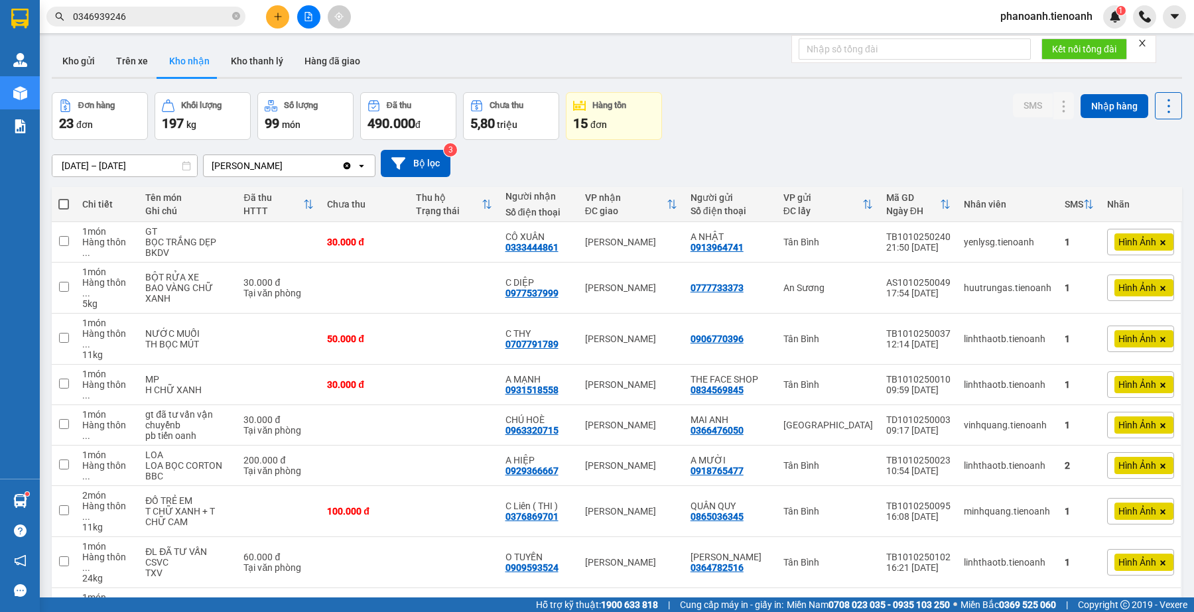
scroll to position [90, 0]
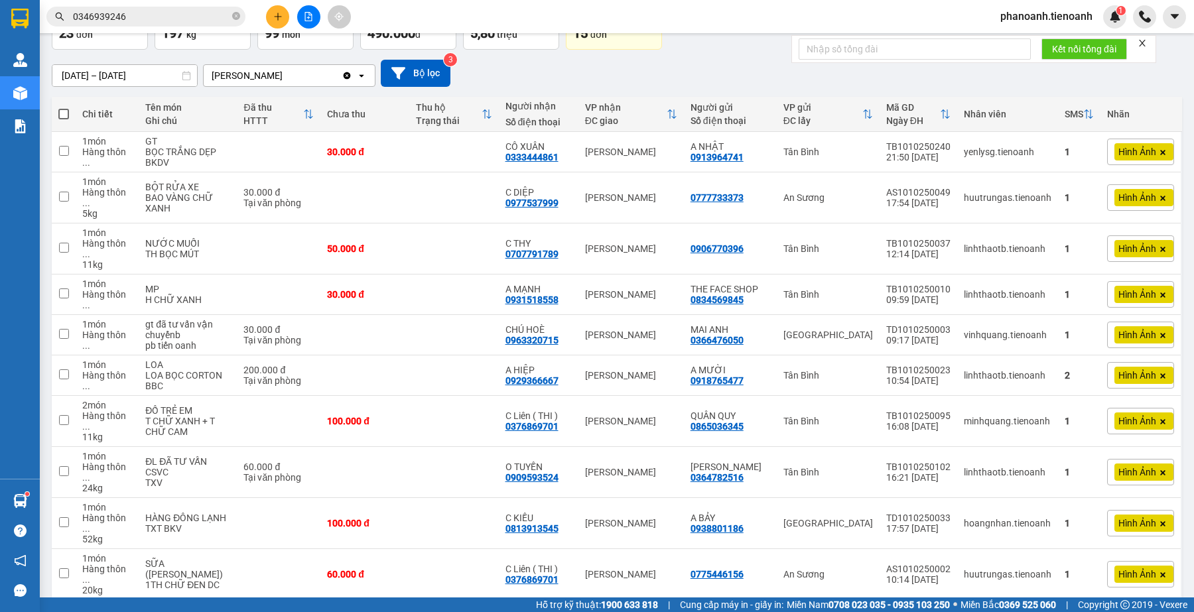
click at [221, 21] on input "0346939246" at bounding box center [151, 16] width 157 height 15
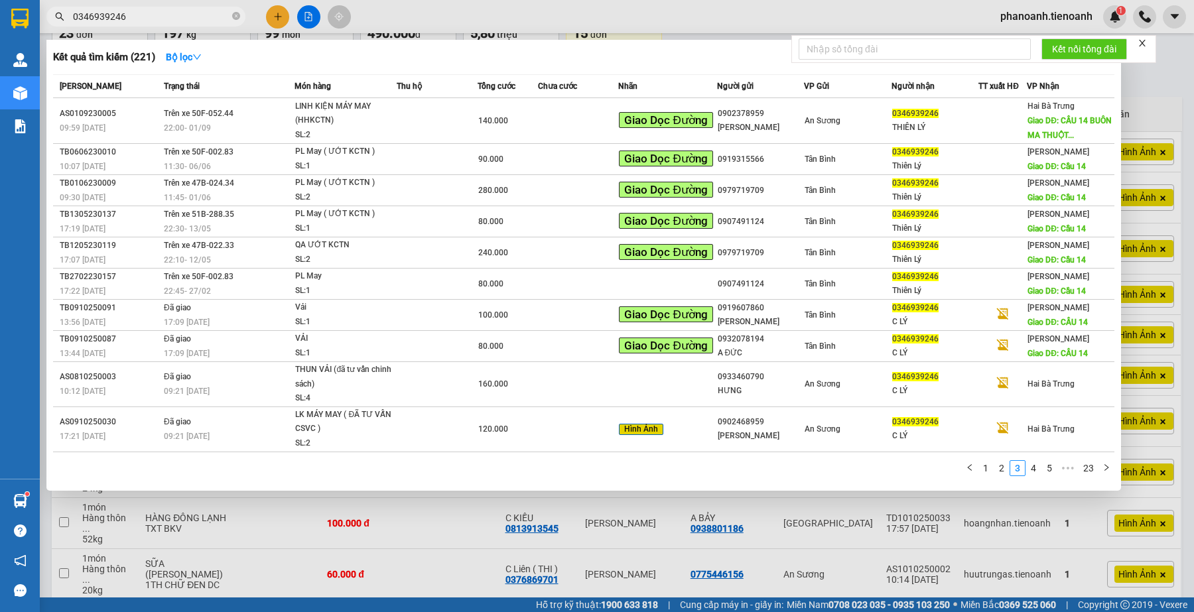
click at [436, 20] on div at bounding box center [597, 306] width 1194 height 612
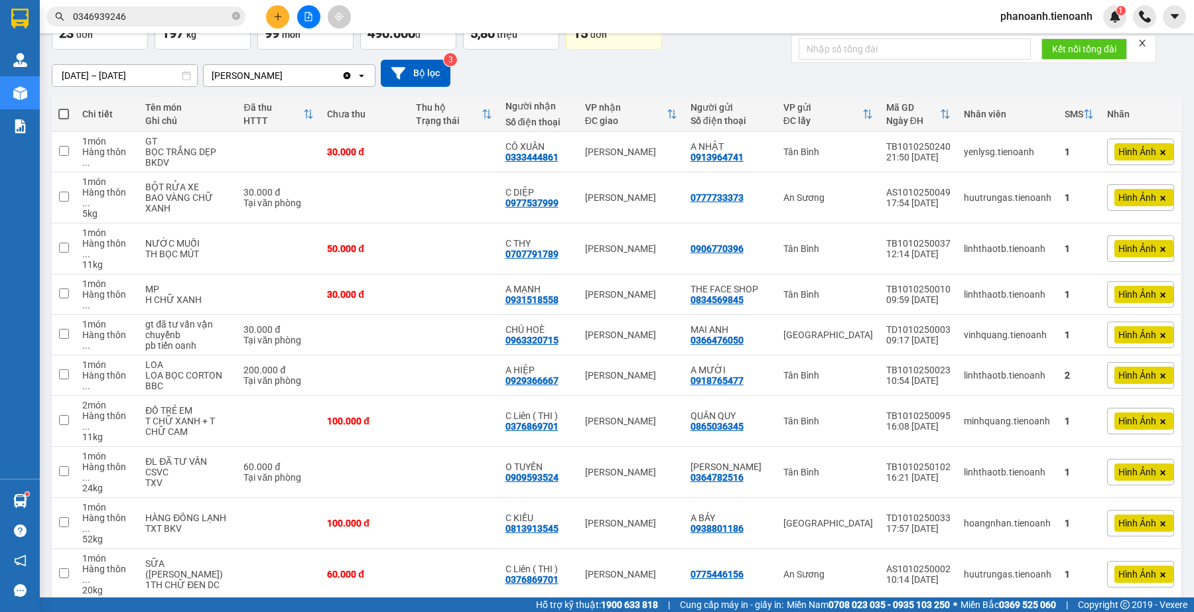
click at [154, 12] on input "0346939246" at bounding box center [151, 16] width 157 height 15
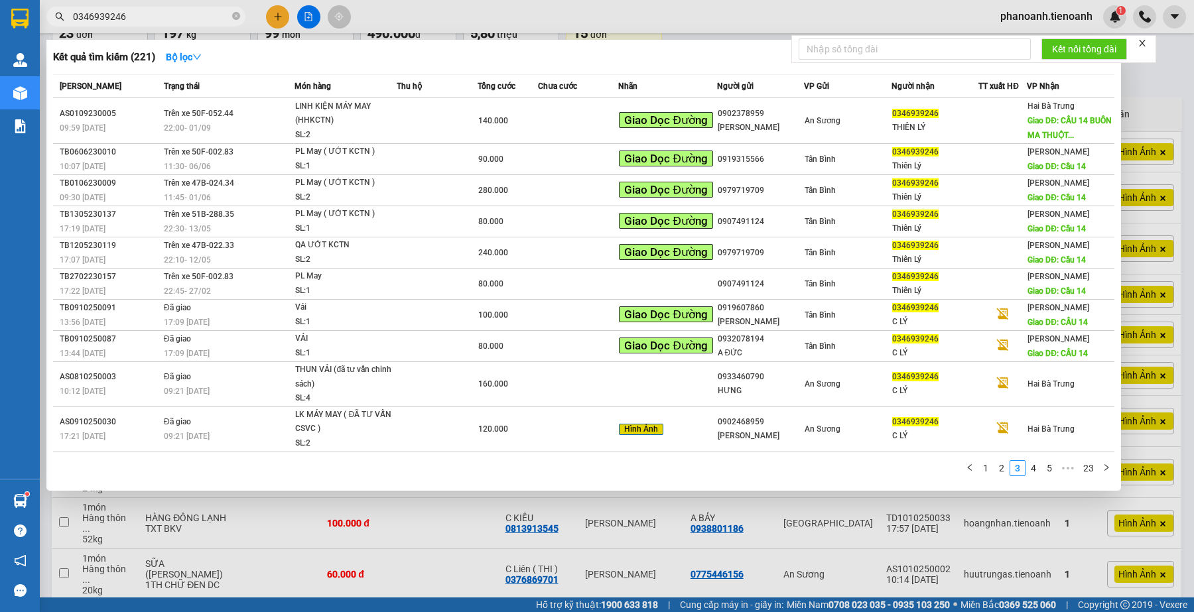
click at [161, 14] on input "0346939246" at bounding box center [151, 16] width 157 height 15
click at [259, 316] on div "17:09 [DATE]" at bounding box center [229, 322] width 130 height 15
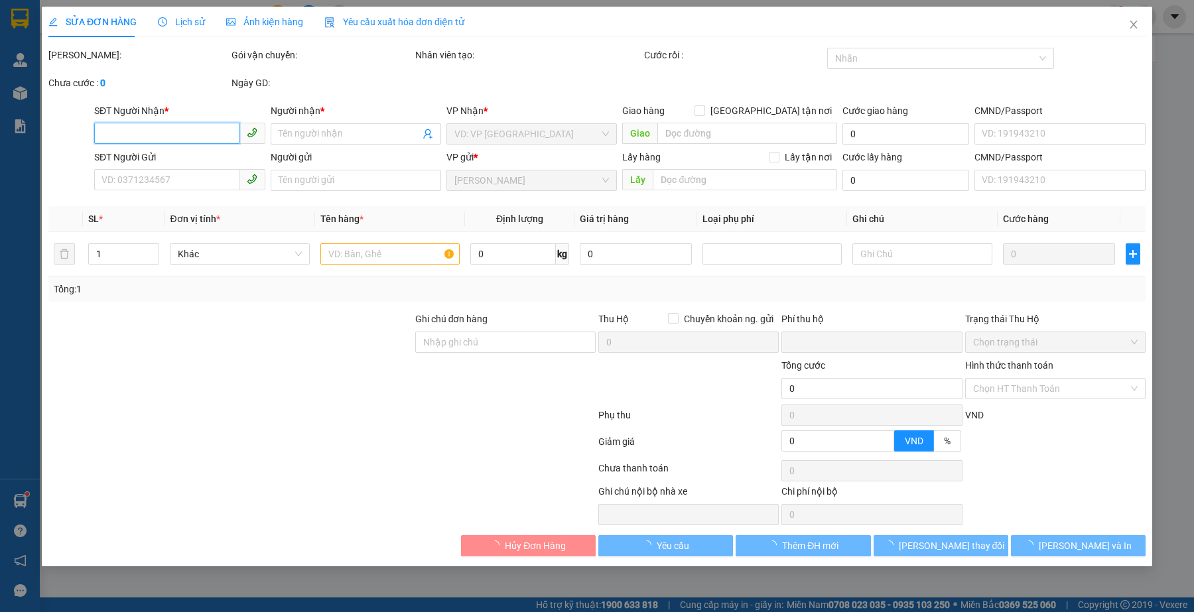
type input "0346939246"
type input "C LÝ"
type input "CẦU 14"
type input "0919607860"
type input "[PERSON_NAME]"
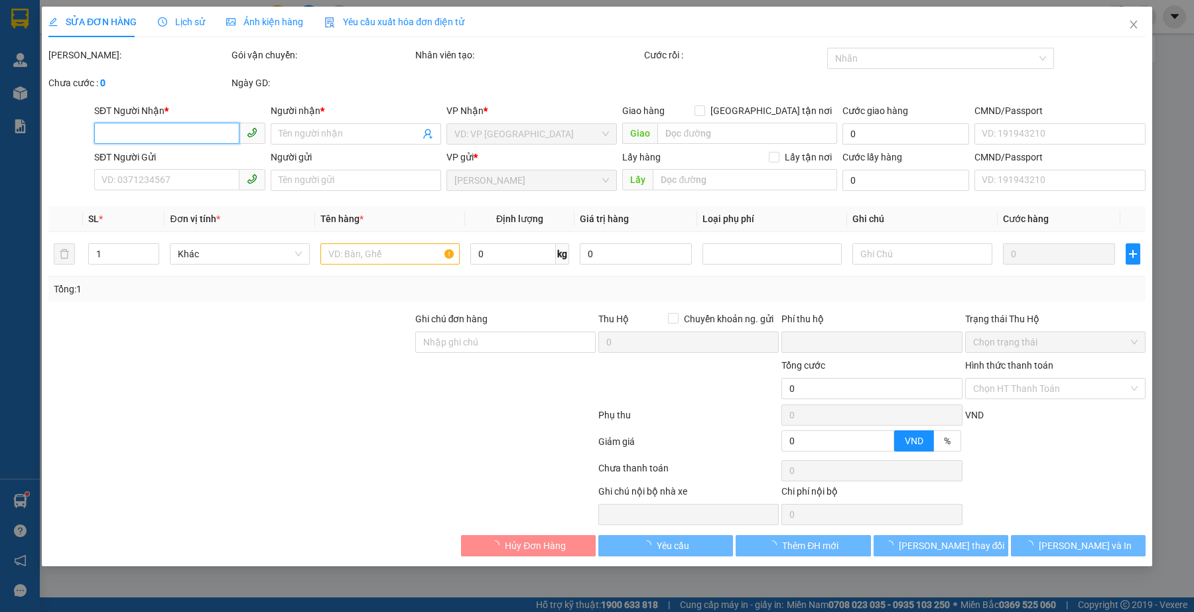
type input "0394129400"
type input "0"
type input "100.000"
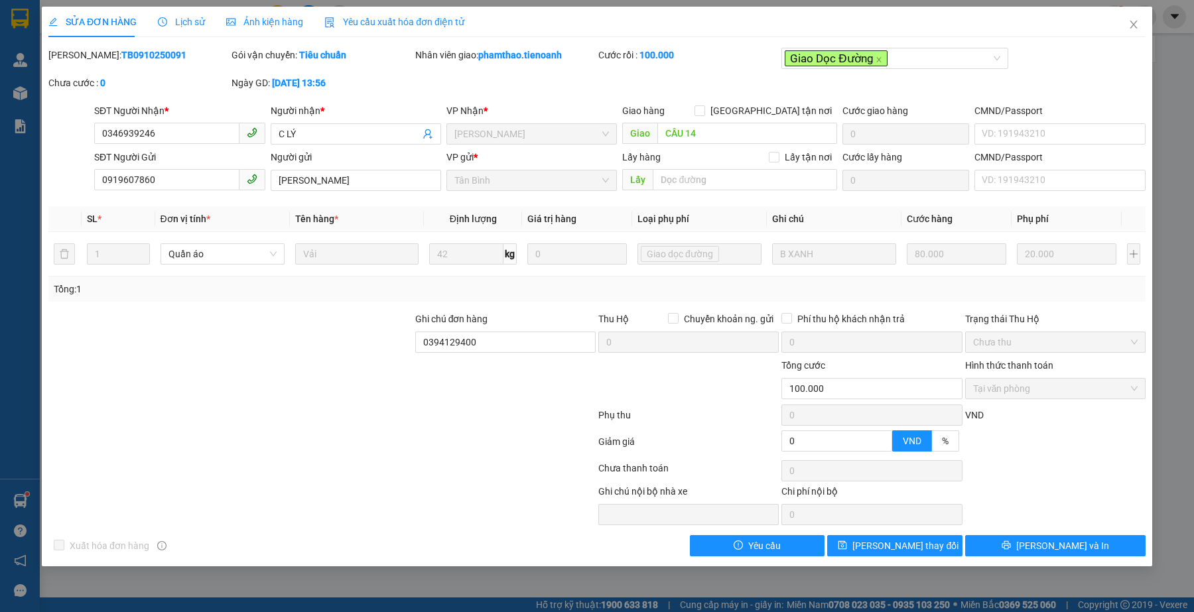
click at [188, 23] on span "Lịch sử" at bounding box center [181, 22] width 47 height 11
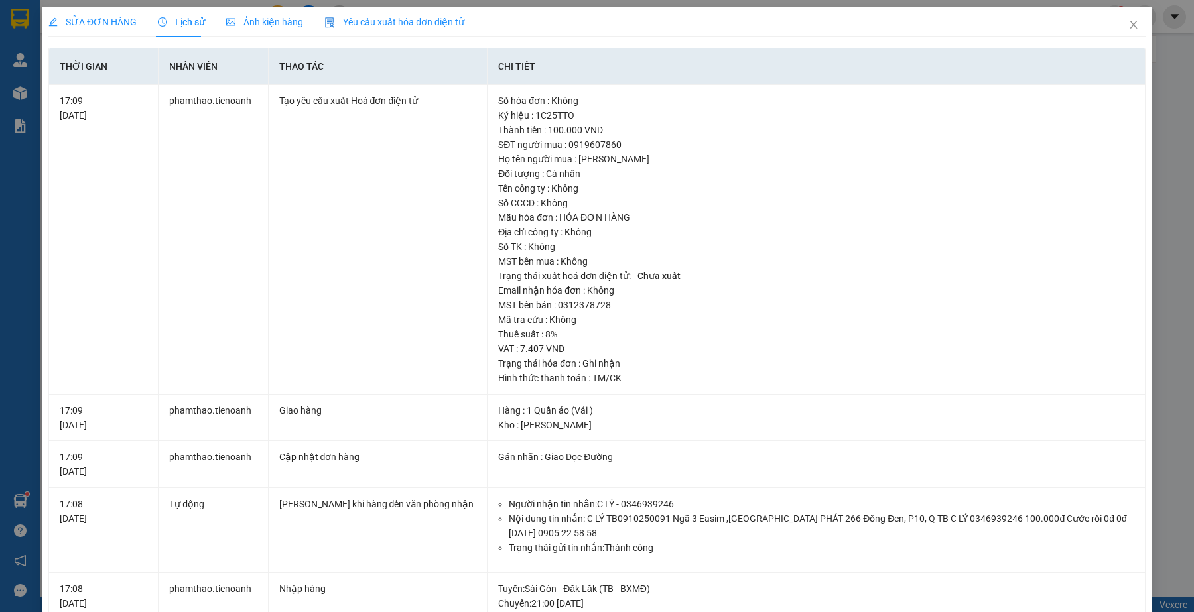
click at [88, 27] on span "SỬA ĐƠN HÀNG" at bounding box center [92, 22] width 88 height 11
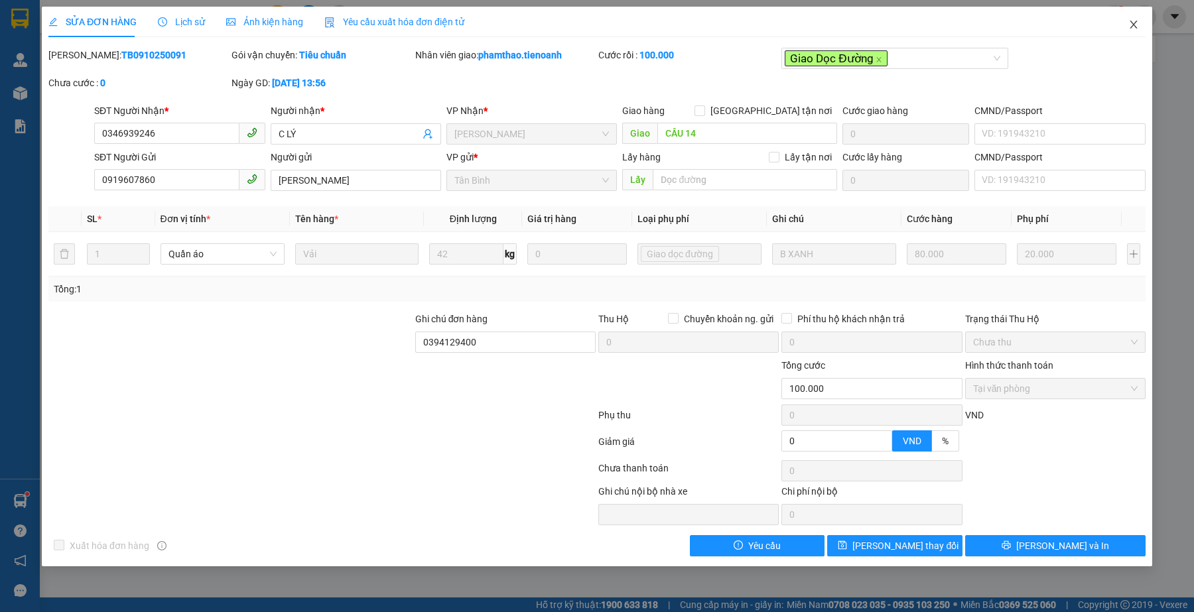
click at [1131, 21] on icon "close" at bounding box center [1133, 24] width 11 height 11
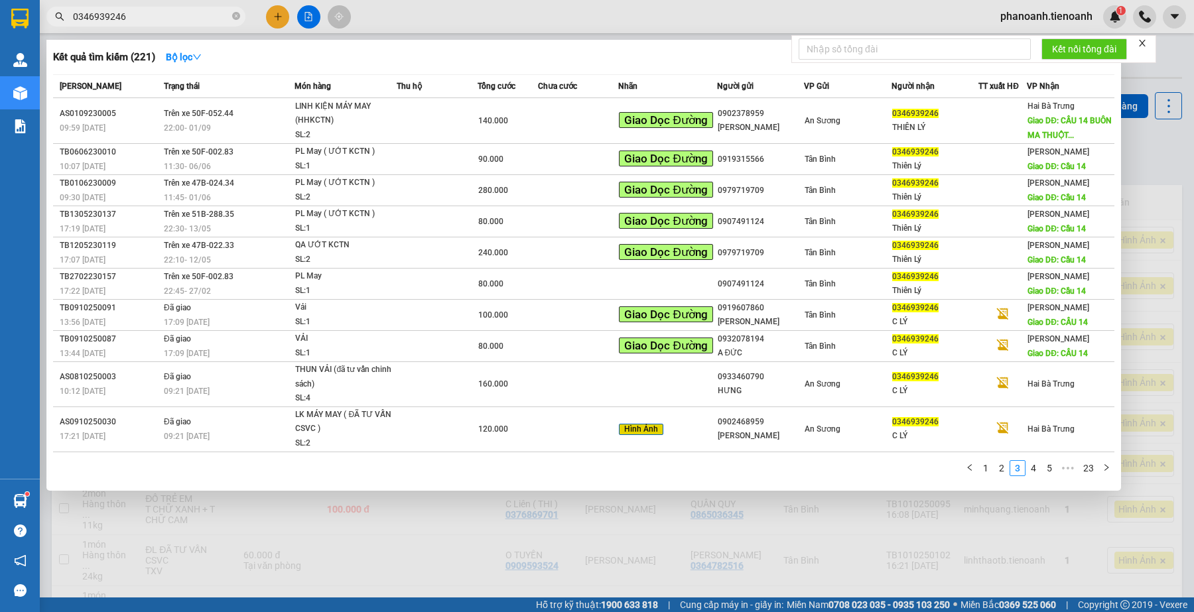
click at [145, 13] on input "0346939246" at bounding box center [151, 16] width 157 height 15
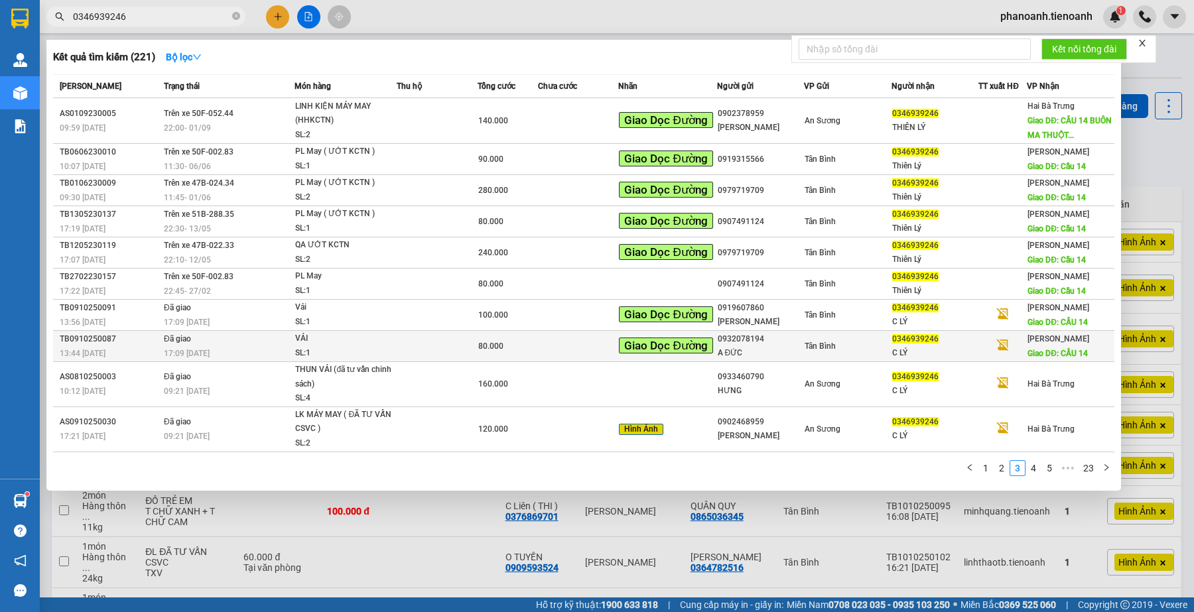
click at [603, 348] on td at bounding box center [578, 346] width 80 height 31
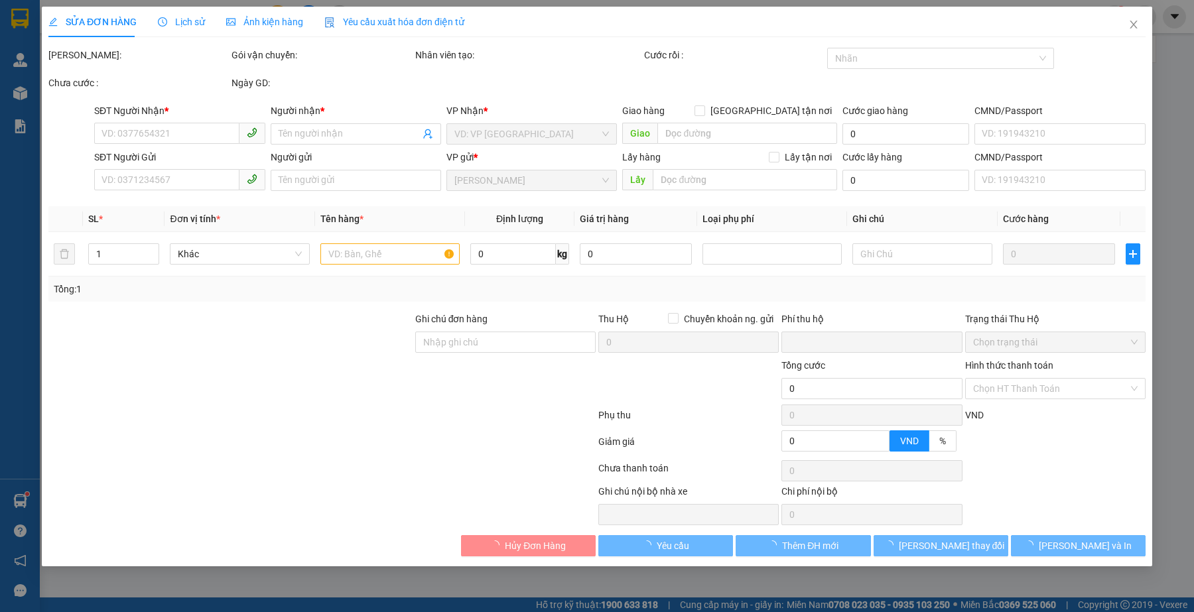
type input "0346939246"
type input "C LÝ"
type input "CẦU 14"
type input "0932078194"
type input "A ĐỨC"
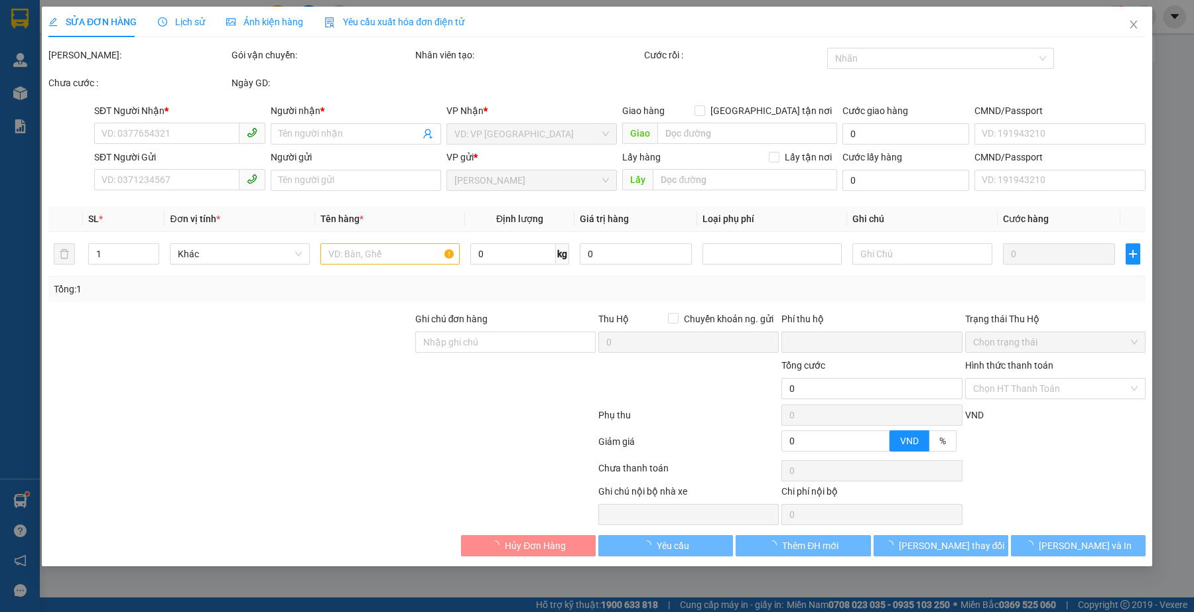
type input "0"
type input "80.000"
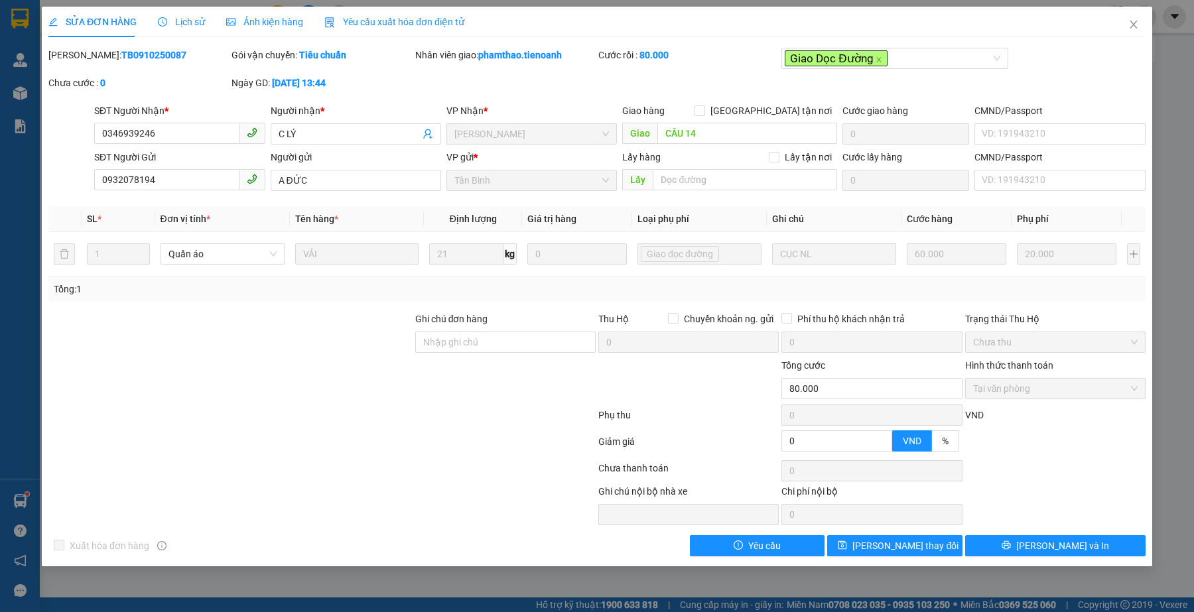
click at [186, 28] on div "Lịch sử" at bounding box center [181, 22] width 47 height 15
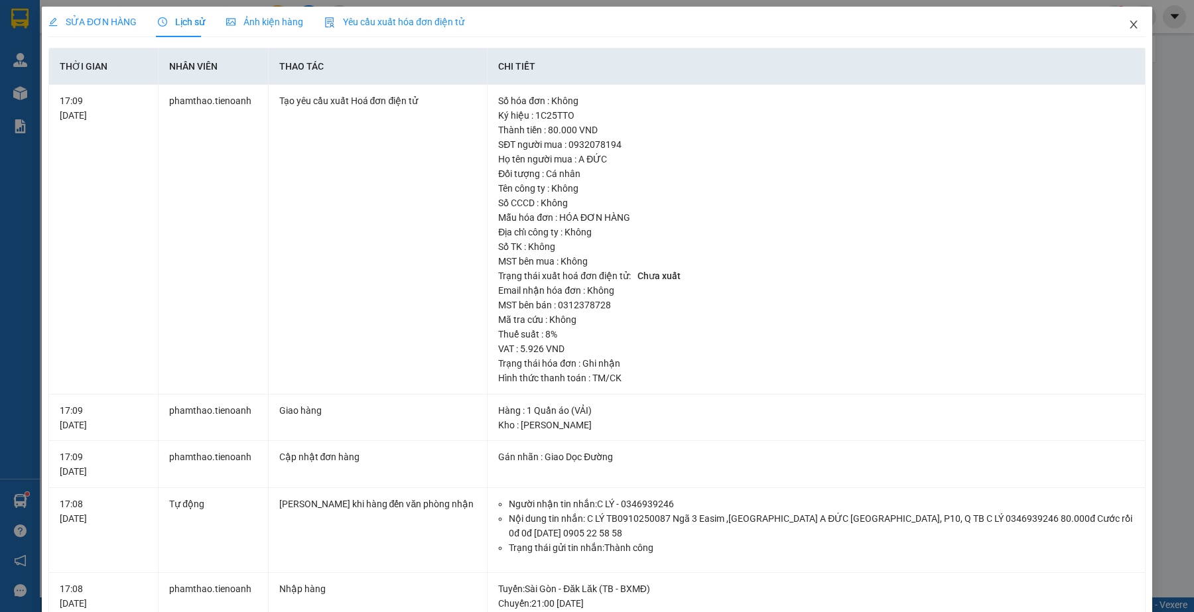
click at [1129, 24] on icon "close" at bounding box center [1132, 25] width 7 height 8
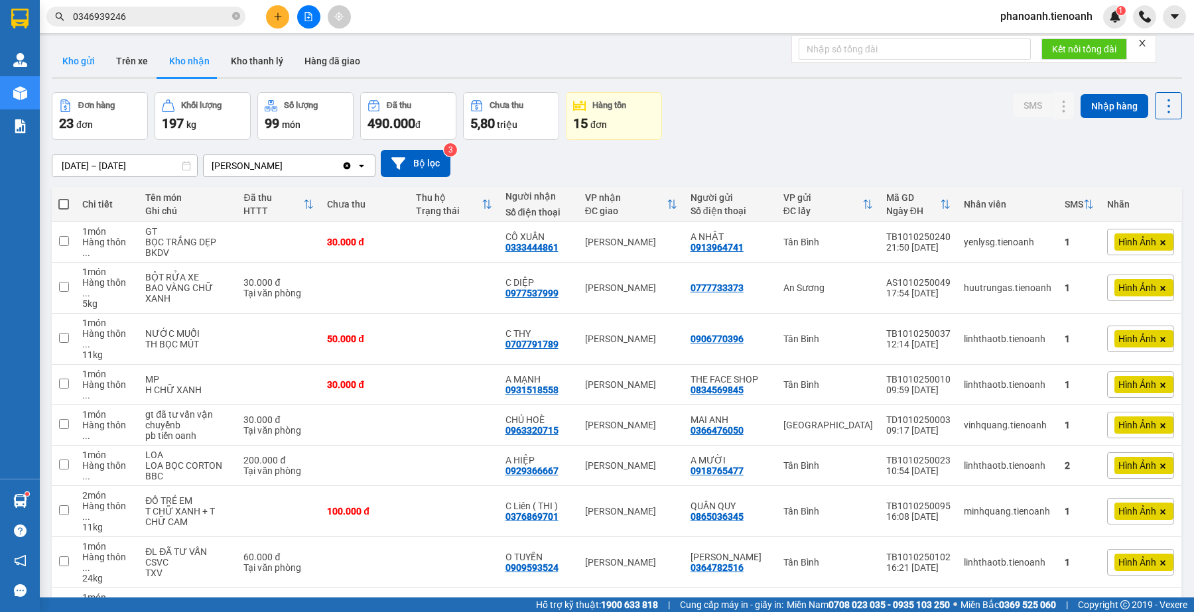
click at [94, 60] on button "Kho gửi" at bounding box center [79, 61] width 54 height 32
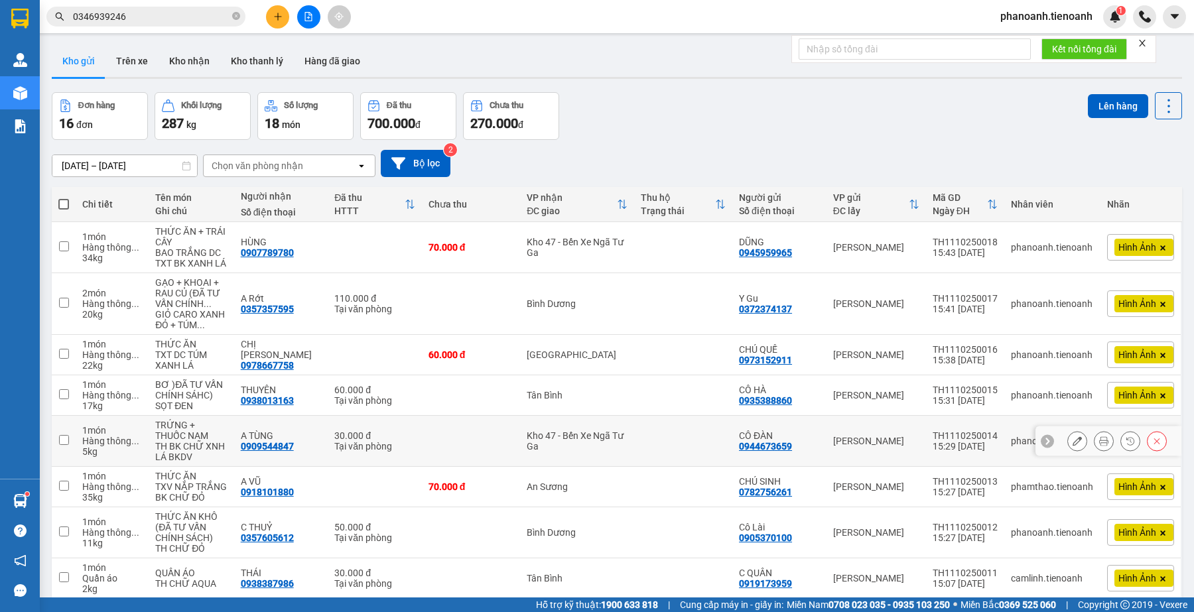
scroll to position [138, 0]
